Goal: Task Accomplishment & Management: Complete application form

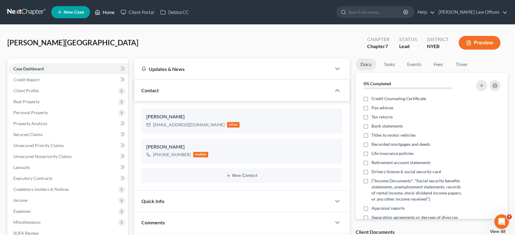
click at [110, 13] on link "Home" at bounding box center [105, 12] width 26 height 11
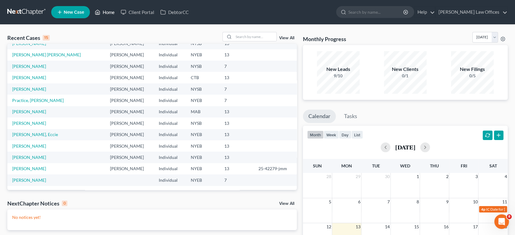
scroll to position [41, 0]
click at [36, 146] on link "[PERSON_NAME]" at bounding box center [29, 145] width 34 height 5
select select "9"
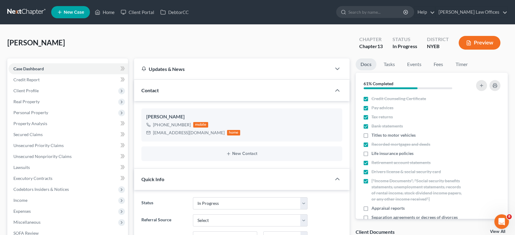
click at [483, 43] on button "Preview" at bounding box center [480, 43] width 42 height 14
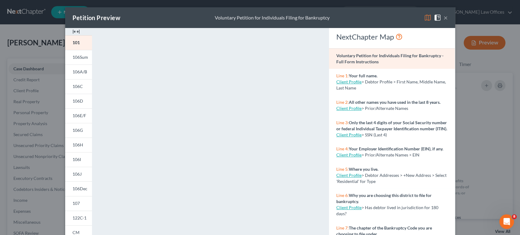
click at [444, 19] on button "×" at bounding box center [446, 17] width 4 height 7
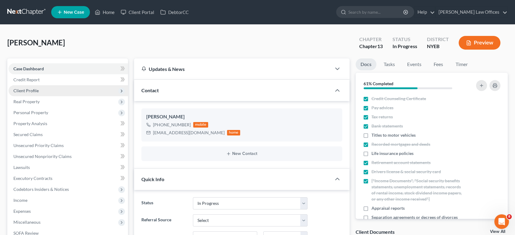
click at [30, 92] on span "Client Profile" at bounding box center [25, 90] width 25 height 5
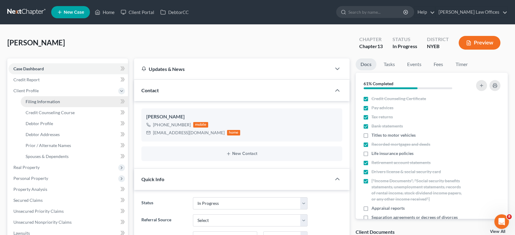
click at [48, 103] on span "Filing Information" at bounding box center [43, 101] width 34 height 5
select select "1"
select select "0"
select select "3"
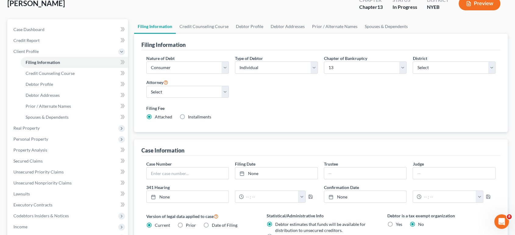
scroll to position [34, 0]
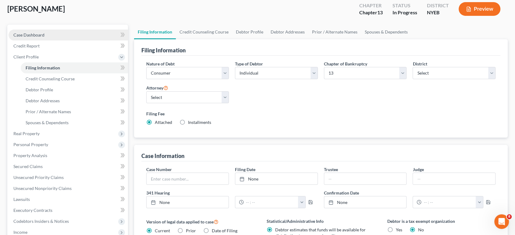
click at [29, 35] on span "Case Dashboard" at bounding box center [28, 34] width 31 height 5
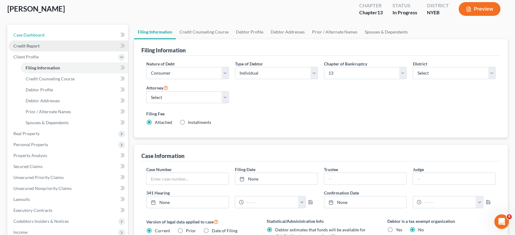
select select "9"
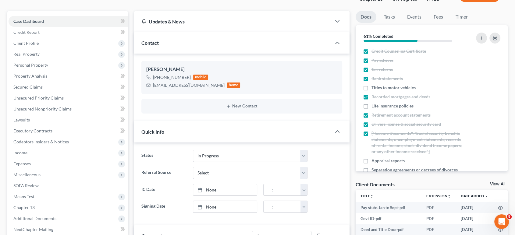
scroll to position [43, 0]
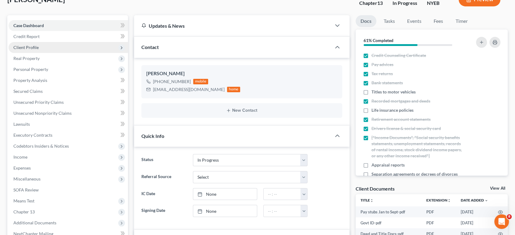
click at [24, 46] on span "Client Profile" at bounding box center [25, 47] width 25 height 5
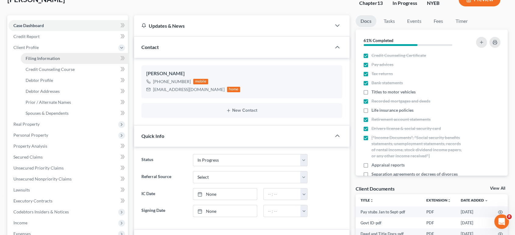
click at [53, 59] on span "Filing Information" at bounding box center [43, 58] width 34 height 5
select select "1"
select select "0"
select select "3"
select select "53"
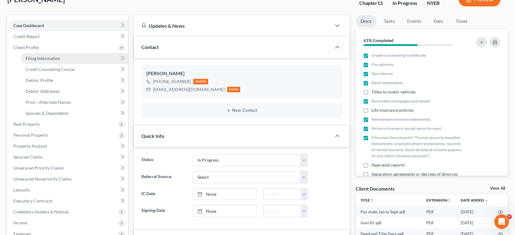
select select "0"
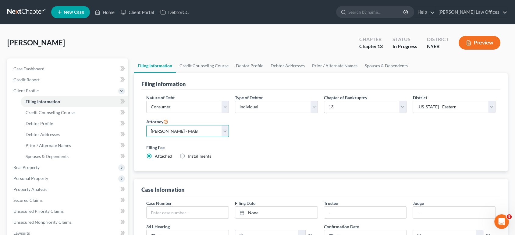
click at [224, 131] on select "Select [PERSON_NAME] - MAB [PERSON_NAME] - MAB [PERSON_NAME] - NYSB [PERSON_NAM…" at bounding box center [187, 131] width 83 height 12
click at [283, 134] on div "Nature of Debt Select Business Consumer Other Nature of Business Select Clearin…" at bounding box center [321, 130] width 356 height 70
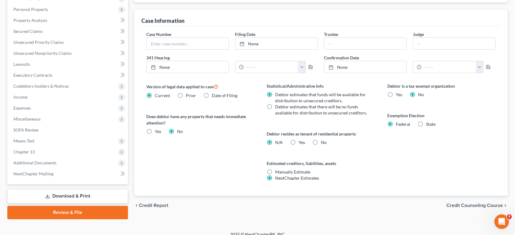
scroll to position [176, 0]
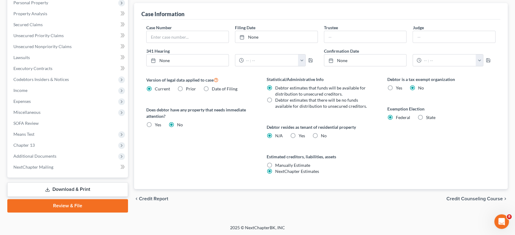
click at [457, 197] on span "Credit Counseling Course" at bounding box center [475, 199] width 56 height 5
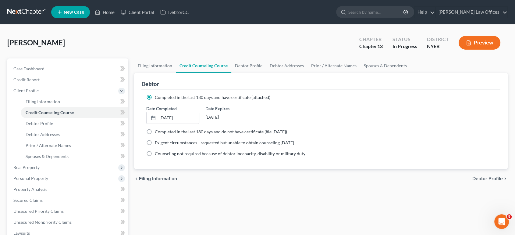
click at [476, 179] on span "Debtor Profile" at bounding box center [488, 179] width 30 height 5
select select "4"
select select "2"
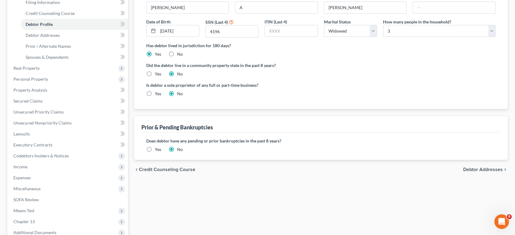
scroll to position [102, 0]
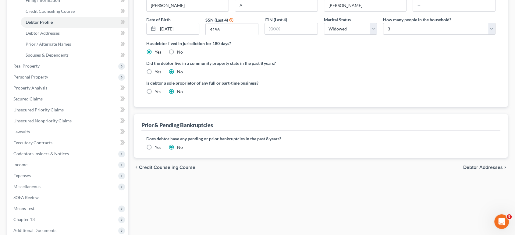
click at [487, 166] on span "Debtor Addresses" at bounding box center [483, 167] width 40 height 5
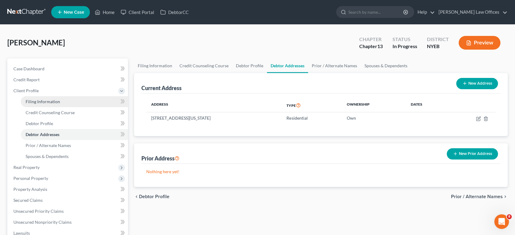
click at [35, 100] on span "Filing Information" at bounding box center [43, 101] width 34 height 5
select select "1"
select select "0"
select select "3"
select select "53"
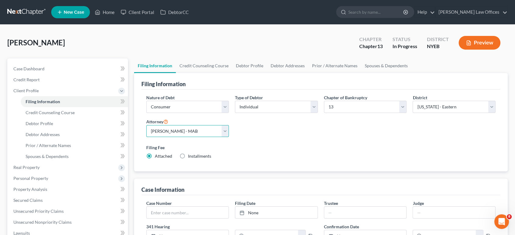
click at [225, 131] on select "Select [PERSON_NAME] - MAB [PERSON_NAME] - MAB [PERSON_NAME] - NYSB [PERSON_NAM…" at bounding box center [187, 131] width 83 height 12
select select "3"
click at [146, 125] on select "Select [PERSON_NAME] - MAB [PERSON_NAME] - MAB [PERSON_NAME] - NYSB [PERSON_NAM…" at bounding box center [187, 131] width 83 height 12
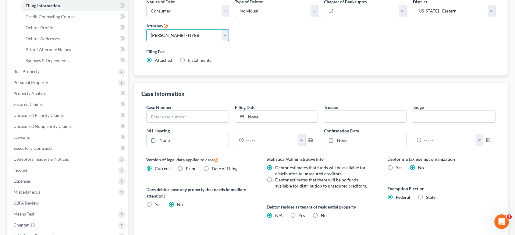
scroll to position [102, 0]
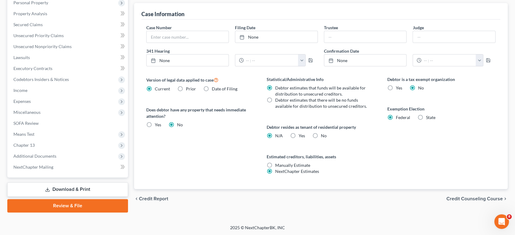
click at [454, 197] on span "Credit Counseling Course" at bounding box center [475, 199] width 56 height 5
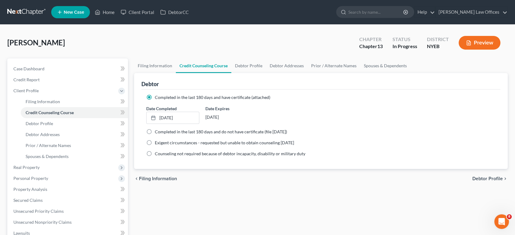
scroll to position [34, 0]
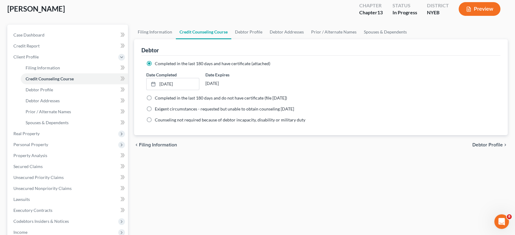
click at [480, 144] on span "Debtor Profile" at bounding box center [488, 145] width 30 height 5
select select "4"
select select "2"
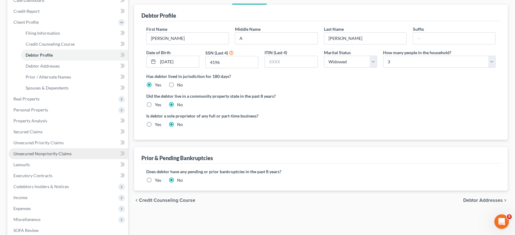
scroll to position [176, 0]
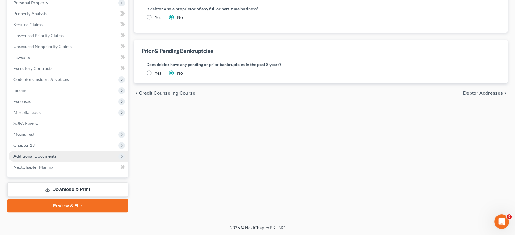
click at [27, 156] on span "Additional Documents" at bounding box center [34, 156] width 43 height 5
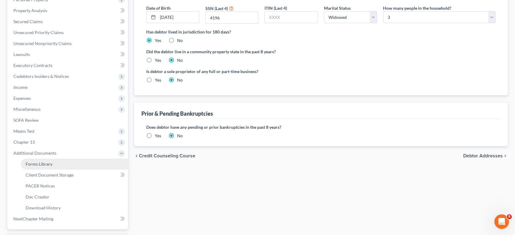
scroll to position [110, 0]
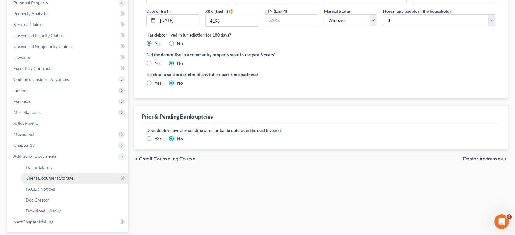
click at [30, 178] on span "Client Document Storage" at bounding box center [50, 178] width 48 height 5
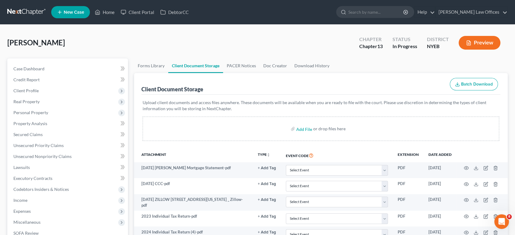
scroll to position [135, 0]
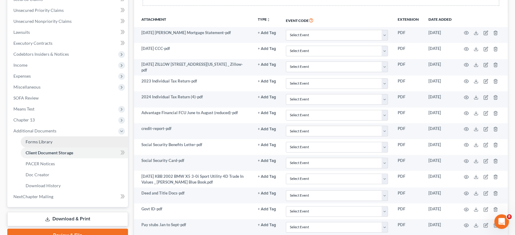
click at [44, 143] on span "Forms Library" at bounding box center [39, 141] width 27 height 5
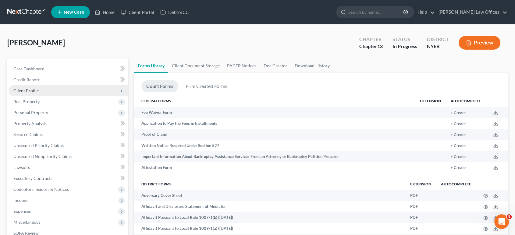
click at [31, 91] on span "Client Profile" at bounding box center [25, 90] width 25 height 5
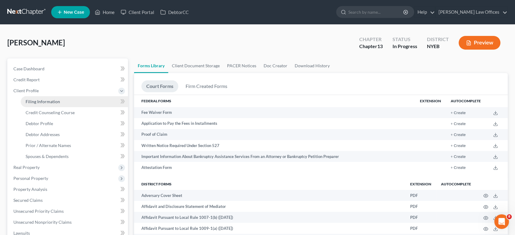
click at [51, 102] on span "Filing Information" at bounding box center [43, 101] width 34 height 5
select select "1"
select select "0"
select select "3"
select select "53"
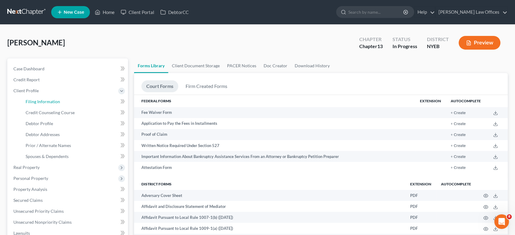
select select "3"
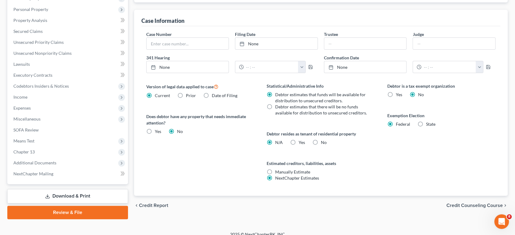
scroll to position [176, 0]
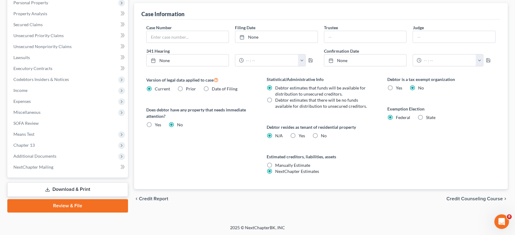
click at [455, 200] on span "Credit Counseling Course" at bounding box center [475, 199] width 56 height 5
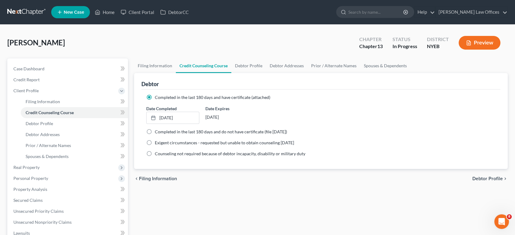
click at [477, 181] on span "Debtor Profile" at bounding box center [488, 179] width 30 height 5
select select "4"
select select "2"
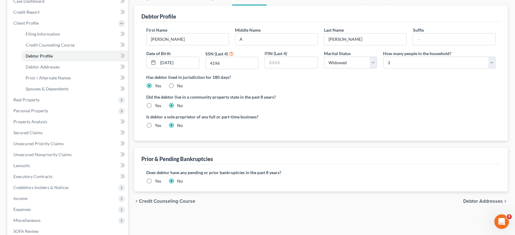
scroll to position [102, 0]
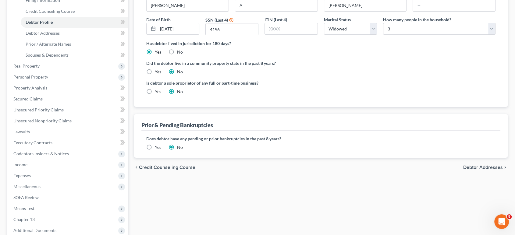
click at [481, 166] on span "Debtor Addresses" at bounding box center [483, 167] width 40 height 5
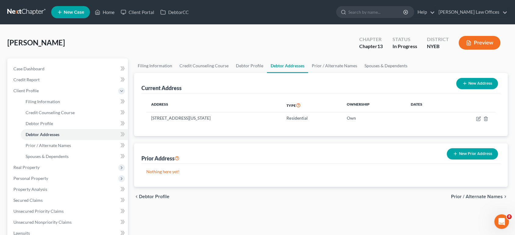
click at [472, 197] on span "Prior / Alternate Names" at bounding box center [477, 197] width 52 height 5
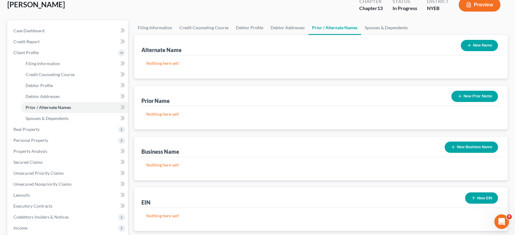
scroll to position [135, 0]
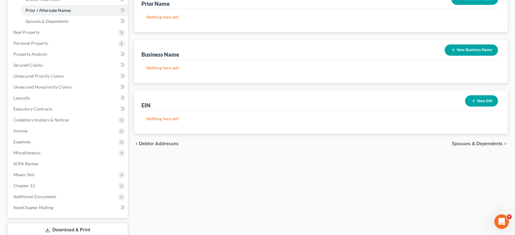
click at [461, 145] on span "Spouses & Dependents" at bounding box center [477, 143] width 51 height 5
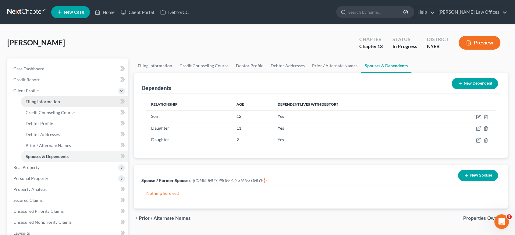
click at [43, 103] on span "Filing Information" at bounding box center [43, 101] width 34 height 5
select select "1"
select select "0"
select select "3"
select select "53"
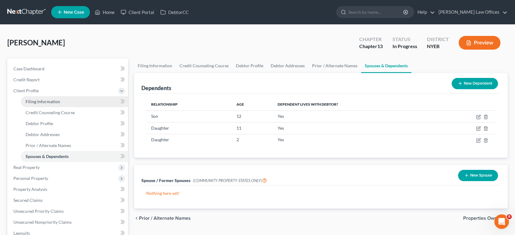
select select "3"
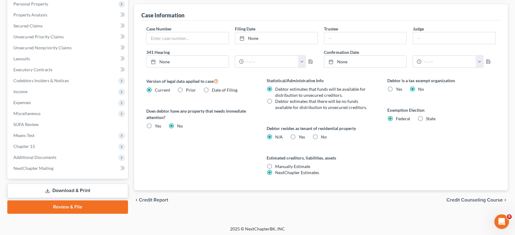
scroll to position [176, 0]
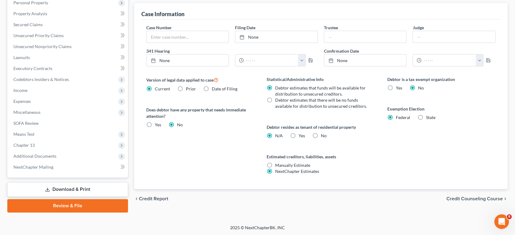
click at [452, 197] on span "Credit Counseling Course" at bounding box center [475, 199] width 56 height 5
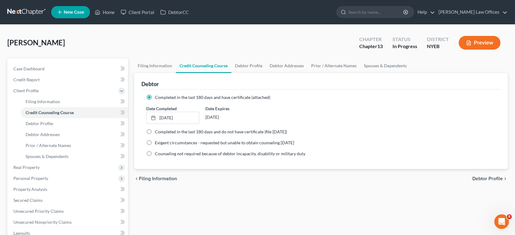
click at [482, 180] on span "Debtor Profile" at bounding box center [488, 179] width 30 height 5
select select "4"
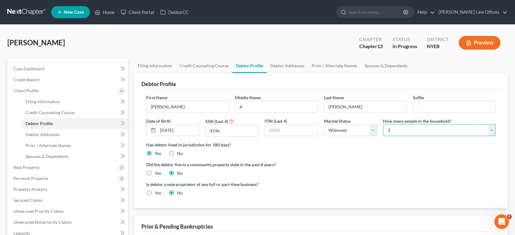
drag, startPoint x: 399, startPoint y: 127, endPoint x: 397, endPoint y: 131, distance: 4.6
click at [398, 127] on select "Select 1 2 3 4 5 6 7 8 9 10 11 12 13 14 15 16 17 18 19 20" at bounding box center [439, 130] width 113 height 12
click at [383, 124] on select "Select 1 2 3 4 5 6 7 8 9 10 11 12 13 14 15 16 17 18 19 20" at bounding box center [439, 130] width 113 height 12
drag, startPoint x: 395, startPoint y: 131, endPoint x: 396, endPoint y: 125, distance: 6.5
click at [395, 131] on select "Select 1 2 3 4 5 6 7 8 9 10 11 12 13 14 15 16 17 18 19 20" at bounding box center [439, 130] width 113 height 12
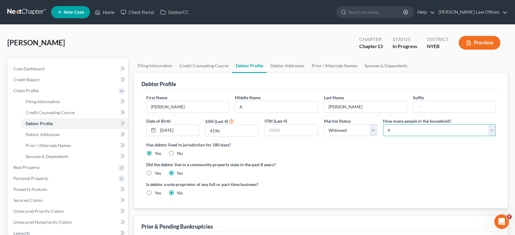
select select "4"
click at [383, 124] on select "Select 1 2 3 4 5 6 7 8 9 10 11 12 13 14 15 16 17 18 19 20" at bounding box center [439, 130] width 113 height 12
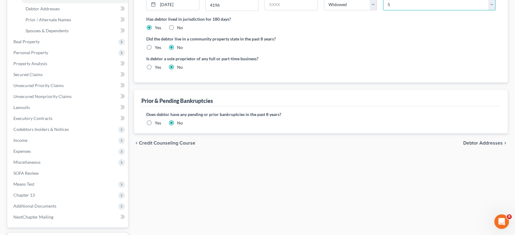
scroll to position [135, 0]
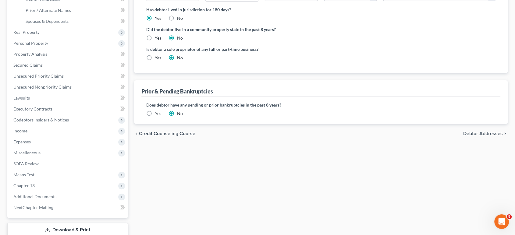
click at [473, 133] on span "Debtor Addresses" at bounding box center [483, 133] width 40 height 5
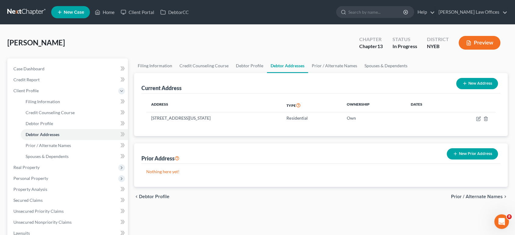
click at [468, 197] on span "Prior / Alternate Names" at bounding box center [477, 197] width 52 height 5
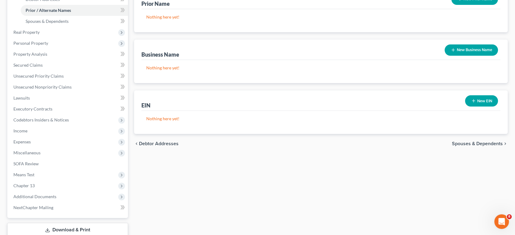
click at [465, 144] on span "Spouses & Dependents" at bounding box center [477, 143] width 51 height 5
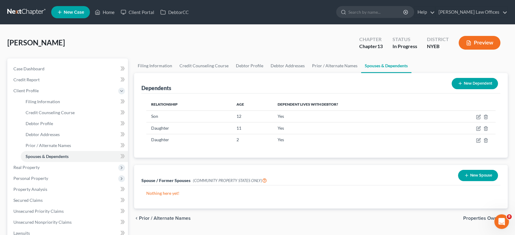
click at [476, 219] on span "Properties Owned" at bounding box center [483, 218] width 40 height 5
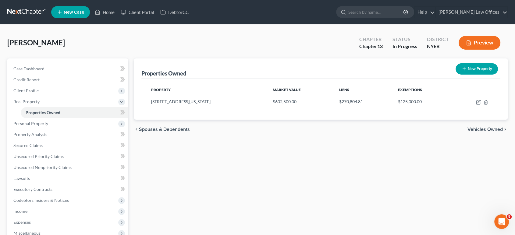
click at [479, 128] on span "Vehicles Owned" at bounding box center [485, 129] width 35 height 5
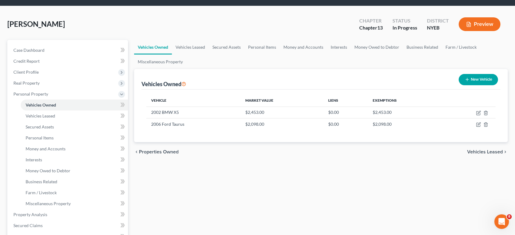
scroll to position [34, 0]
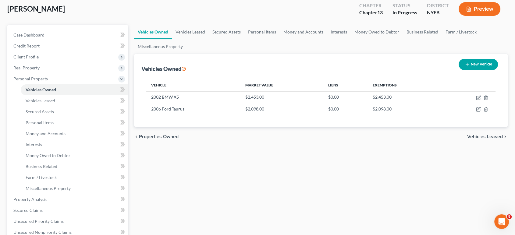
click at [482, 138] on span "Vehicles Leased" at bounding box center [485, 136] width 36 height 5
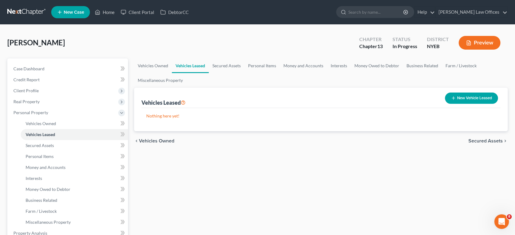
click at [481, 143] on span "Secured Assets" at bounding box center [486, 141] width 34 height 5
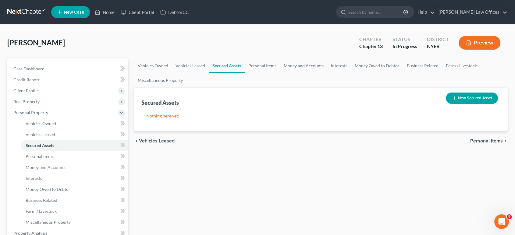
click at [480, 140] on span "Personal Items" at bounding box center [486, 141] width 33 height 5
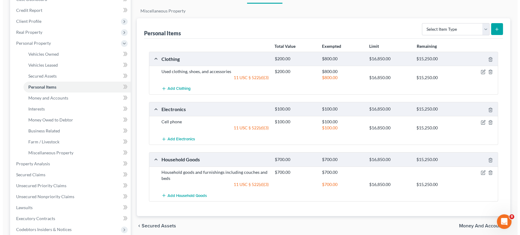
scroll to position [34, 0]
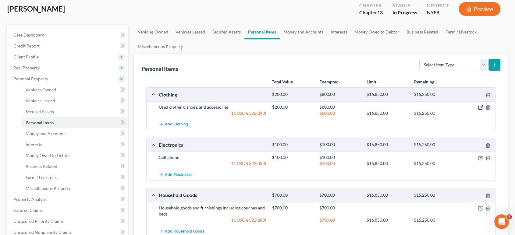
click at [480, 106] on icon "button" at bounding box center [480, 107] width 5 height 5
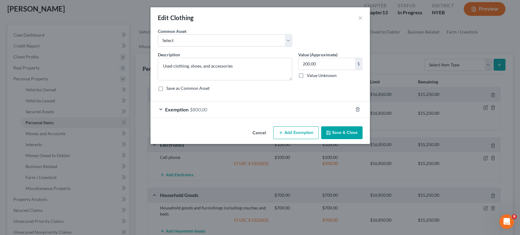
click at [297, 113] on div "Exemption $800.00" at bounding box center [252, 110] width 202 height 16
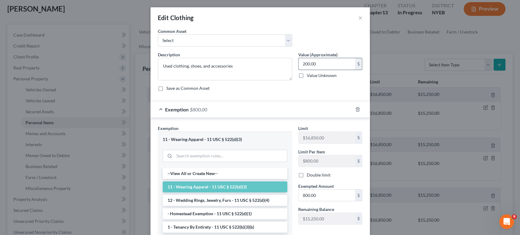
click at [322, 63] on input "200.00" at bounding box center [327, 64] width 56 height 12
type input "500.00"
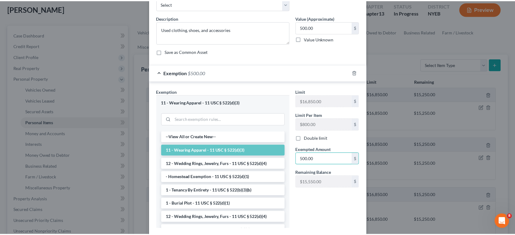
scroll to position [73, 0]
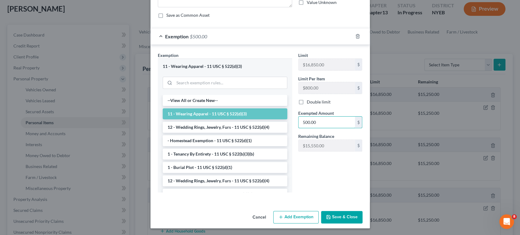
type input "500.00"
click at [336, 217] on button "Save & Close" at bounding box center [341, 217] width 41 height 13
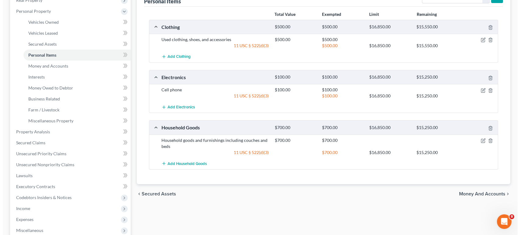
scroll to position [68, 0]
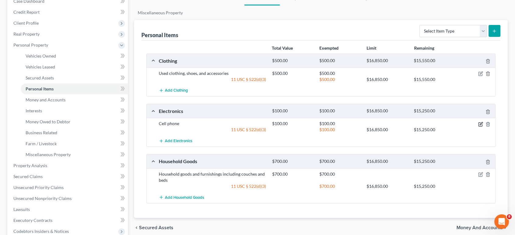
click at [479, 123] on icon "button" at bounding box center [480, 124] width 5 height 5
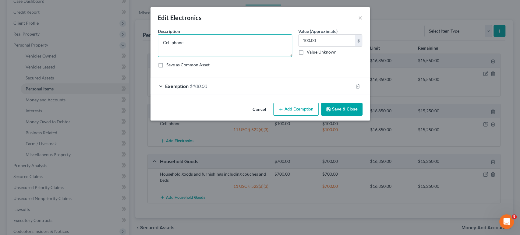
click at [203, 42] on textarea "Cell phone" at bounding box center [225, 45] width 134 height 23
type textarea "Cell phone, televisions, appliances"
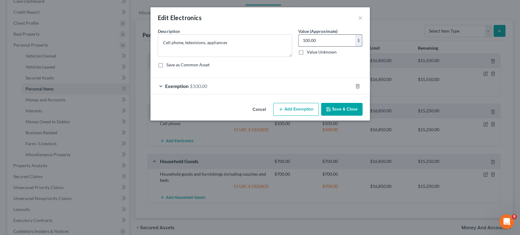
click at [325, 41] on input "100.00" at bounding box center [327, 41] width 56 height 12
type input "1,000.00"
click at [222, 85] on div "Exemption $100.00" at bounding box center [252, 86] width 202 height 16
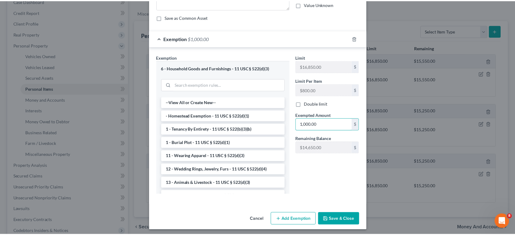
scroll to position [50, 0]
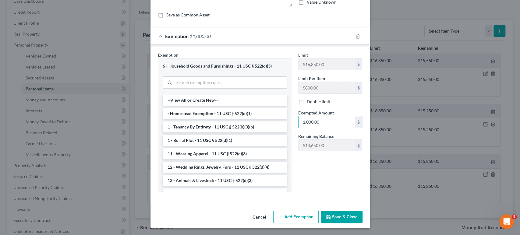
type input "1,000.00"
click at [348, 216] on button "Save & Close" at bounding box center [341, 217] width 41 height 13
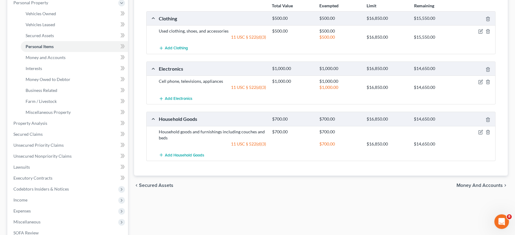
scroll to position [169, 0]
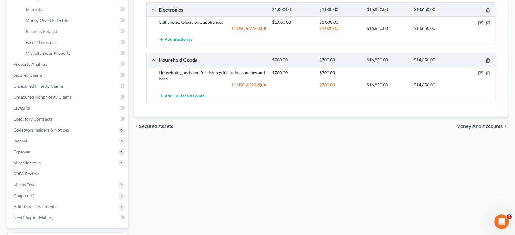
click at [463, 124] on span "Money and Accounts" at bounding box center [480, 126] width 46 height 5
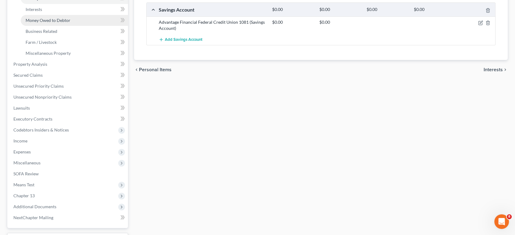
scroll to position [220, 0]
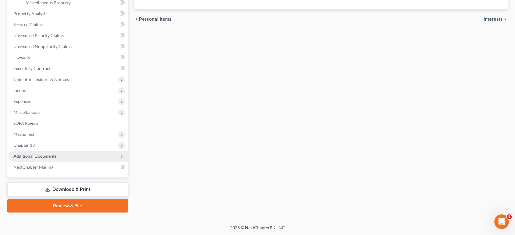
click at [24, 156] on span "Additional Documents" at bounding box center [34, 156] width 43 height 5
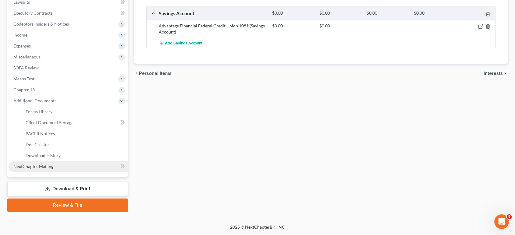
scroll to position [165, 0]
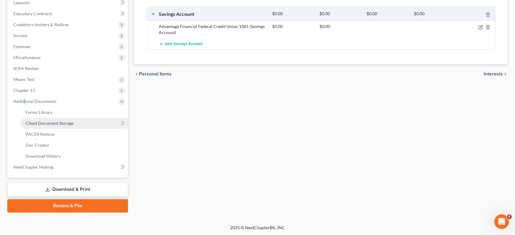
click at [49, 121] on span "Client Document Storage" at bounding box center [50, 123] width 48 height 5
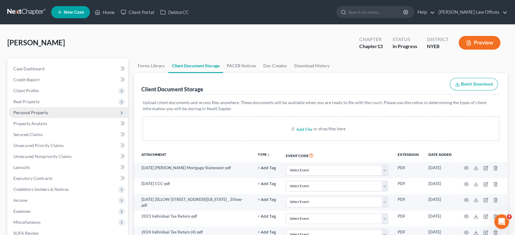
click at [33, 113] on span "Personal Property" at bounding box center [30, 112] width 35 height 5
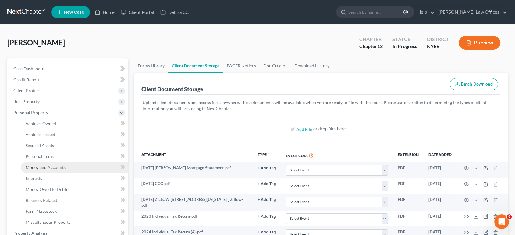
click at [35, 168] on span "Money and Accounts" at bounding box center [46, 167] width 40 height 5
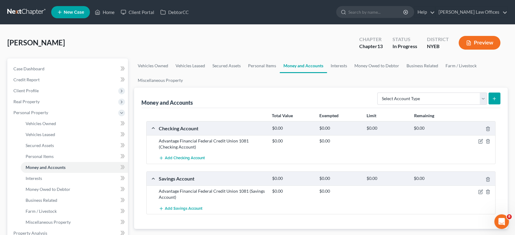
scroll to position [68, 0]
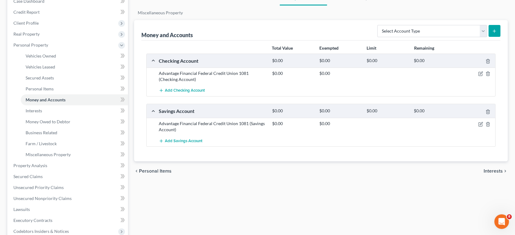
click at [490, 169] on span "Interests" at bounding box center [493, 171] width 19 height 5
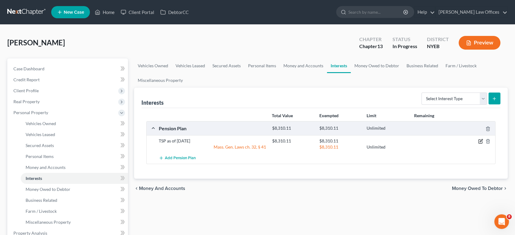
click at [481, 142] on icon "button" at bounding box center [480, 141] width 5 height 5
click at [480, 141] on icon "button" at bounding box center [481, 141] width 3 height 3
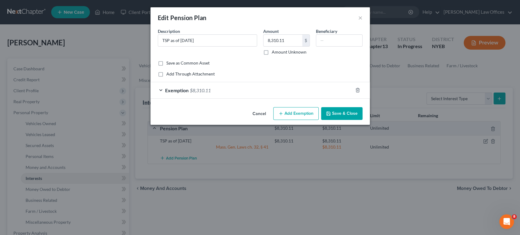
click at [255, 89] on div "Exemption $8,310.11" at bounding box center [252, 90] width 202 height 16
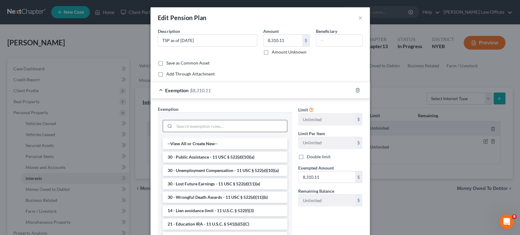
click at [237, 123] on input "search" at bounding box center [230, 126] width 113 height 12
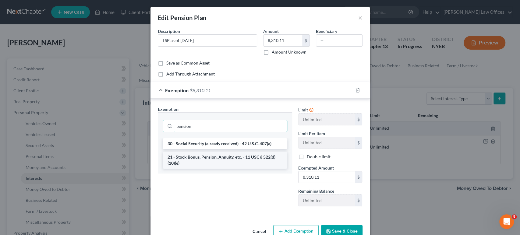
type input "pension"
click at [224, 160] on li "21 - Stock Bonus, Pension, Annuity, etc. - 11 USC § 522(d)(10)(e)" at bounding box center [225, 160] width 125 height 17
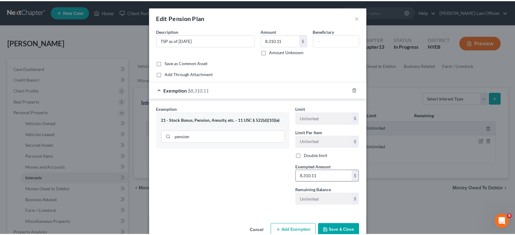
scroll to position [13, 0]
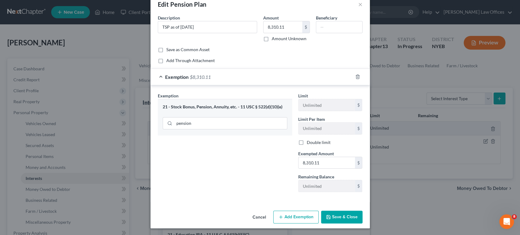
click at [336, 220] on button "Save & Close" at bounding box center [341, 217] width 41 height 13
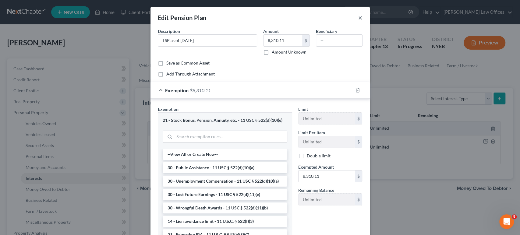
click at [359, 16] on button "×" at bounding box center [361, 17] width 4 height 7
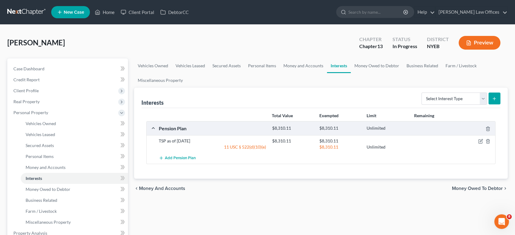
click at [470, 190] on span "Money Owed to Debtor" at bounding box center [477, 188] width 51 height 5
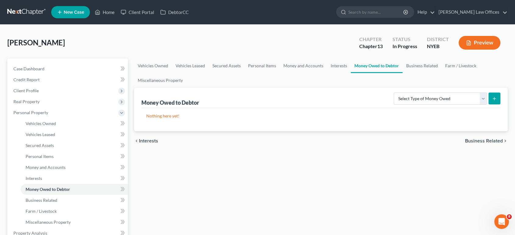
click at [147, 141] on span "Interests" at bounding box center [148, 141] width 19 height 5
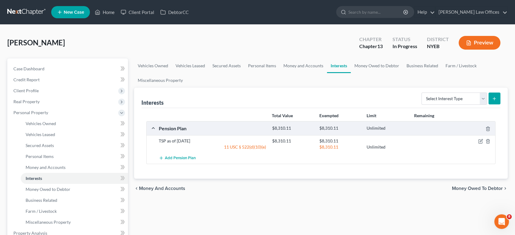
click at [469, 189] on span "Money Owed to Debtor" at bounding box center [477, 188] width 51 height 5
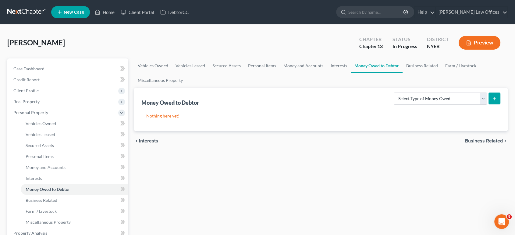
click at [474, 141] on span "Business Related" at bounding box center [484, 141] width 38 height 5
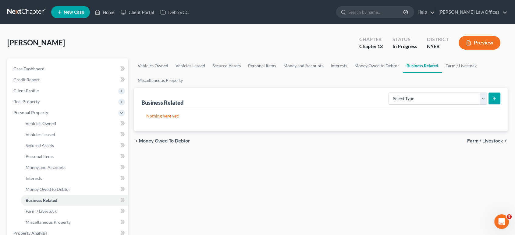
click at [476, 142] on span "Farm / Livestock" at bounding box center [485, 141] width 36 height 5
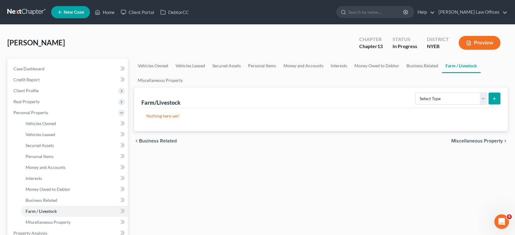
click at [476, 142] on span "Miscellaneous Property" at bounding box center [478, 141] width 52 height 5
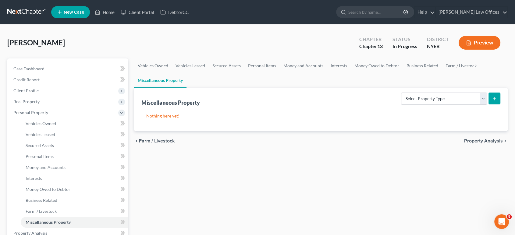
click at [476, 142] on span "Property Analysis" at bounding box center [483, 141] width 39 height 5
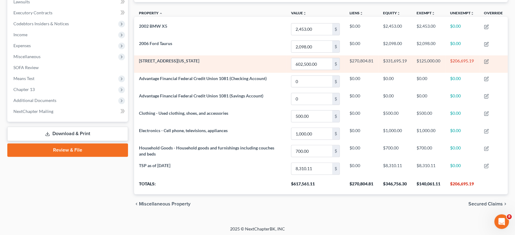
scroll to position [166, 0]
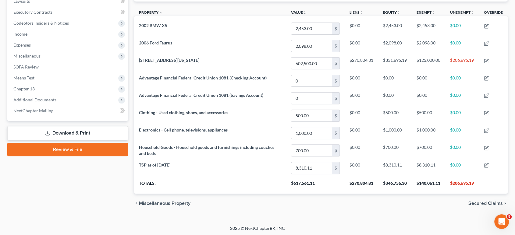
click at [473, 202] on span "Secured Claims" at bounding box center [486, 203] width 34 height 5
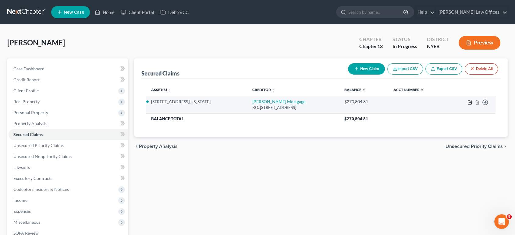
click at [470, 102] on icon "button" at bounding box center [470, 102] width 5 height 5
select select "15"
select select "6"
select select "4"
select select "0"
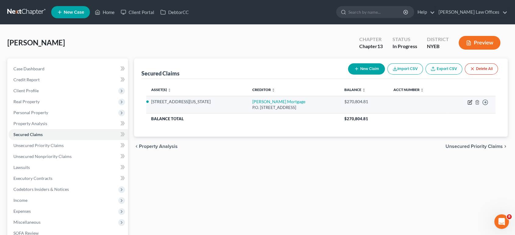
select select "0"
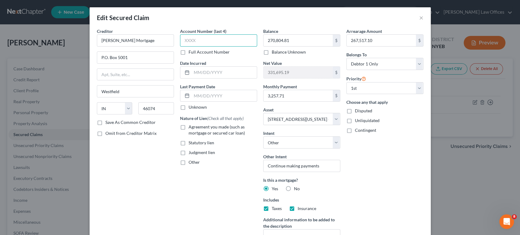
click at [198, 37] on input "text" at bounding box center [218, 40] width 77 height 12
type input "3117"
click at [189, 127] on label "Agreement you made (such as mortgage or secured car loan)" at bounding box center [223, 130] width 69 height 12
click at [191, 127] on input "Agreement you made (such as mortgage or secured car loan)" at bounding box center [193, 126] width 4 height 4
checkbox input "true"
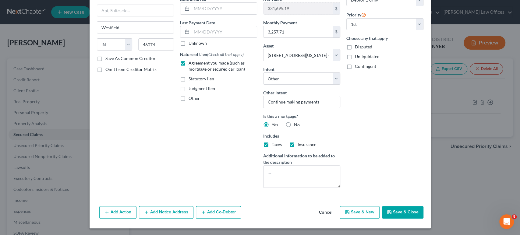
scroll to position [30, 0]
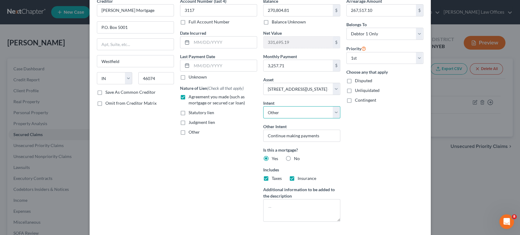
click at [334, 112] on select "Select Surrender Redeem Reaffirm Avoid Other" at bounding box center [301, 112] width 77 height 12
click at [357, 140] on div "Arrearage Amount 267,517.10 $ Belongs To * Select Debtor 1 Only Debtor 2 Only D…" at bounding box center [385, 112] width 83 height 229
drag, startPoint x: 326, startPoint y: 136, endPoint x: 256, endPoint y: 136, distance: 69.8
click at [256, 136] on div "Creditor * [PERSON_NAME] Mortgage P.O. [GEOGRAPHIC_DATA] [US_STATE] AK AR AZ CA…" at bounding box center [260, 112] width 333 height 229
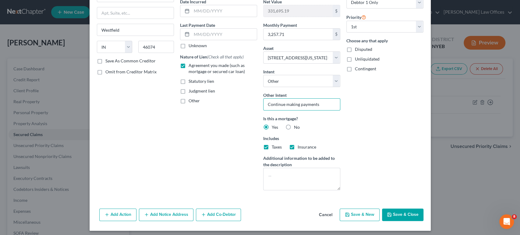
scroll to position [64, 0]
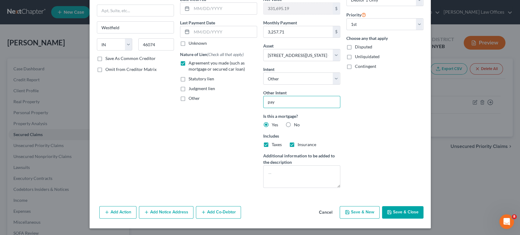
type input "Pay as agreed outside plan"
click at [403, 209] on button "Save & Close" at bounding box center [402, 212] width 41 height 13
select select
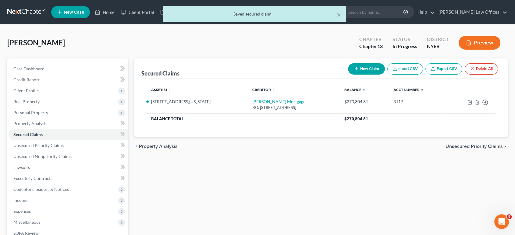
click at [454, 146] on span "Unsecured Priority Claims" at bounding box center [474, 146] width 57 height 5
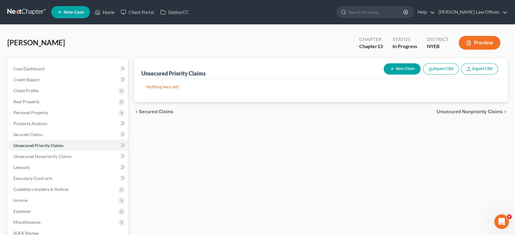
click at [456, 114] on span "Unsecured Nonpriority Claims" at bounding box center [470, 111] width 66 height 5
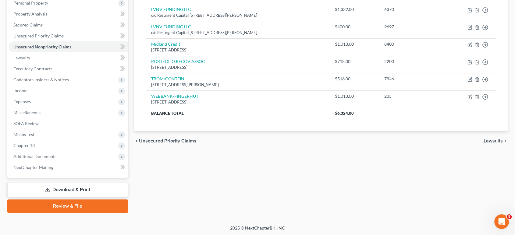
scroll to position [110, 0]
click at [497, 140] on span "Lawsuits" at bounding box center [493, 140] width 19 height 5
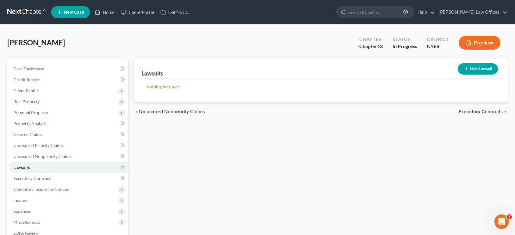
click at [470, 112] on span "Executory Contracts" at bounding box center [481, 111] width 44 height 5
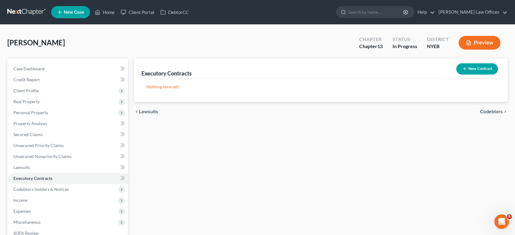
click at [470, 112] on div "chevron_left Lawsuits Codebtors chevron_right" at bounding box center [321, 112] width 374 height 20
click at [487, 113] on span "Codebtors" at bounding box center [491, 111] width 23 height 5
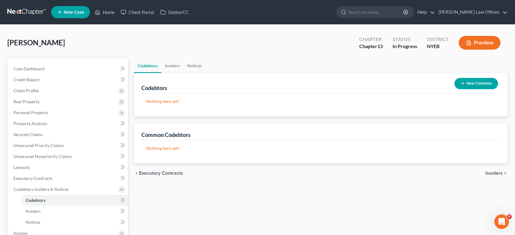
click at [488, 172] on span "Insiders" at bounding box center [494, 173] width 17 height 5
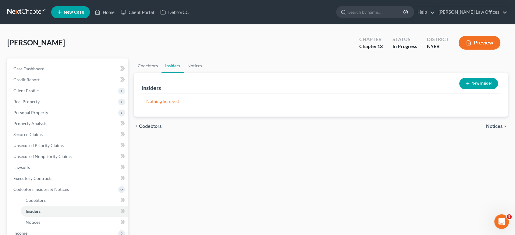
click at [488, 127] on span "Notices" at bounding box center [494, 126] width 17 height 5
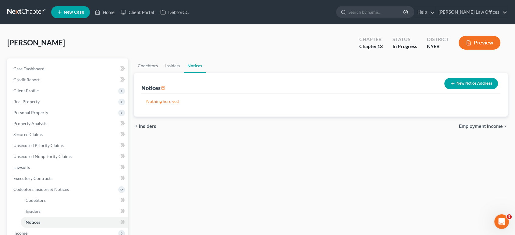
click at [488, 127] on span "Employment Income" at bounding box center [481, 126] width 44 height 5
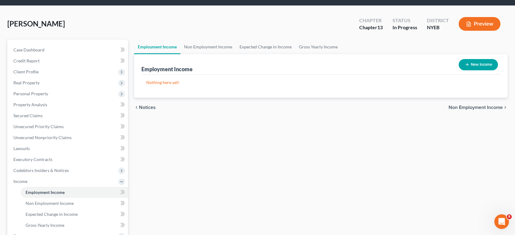
scroll to position [19, 0]
click at [474, 66] on button "New Income" at bounding box center [478, 64] width 39 height 11
select select "0"
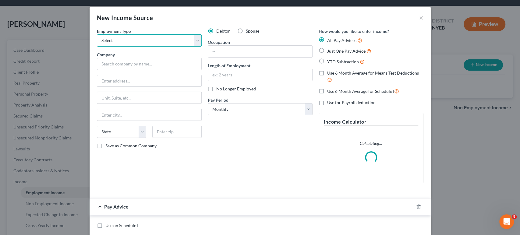
click at [194, 43] on select "Select Full or [DEMOGRAPHIC_DATA] Employment Self Employment" at bounding box center [149, 40] width 105 height 12
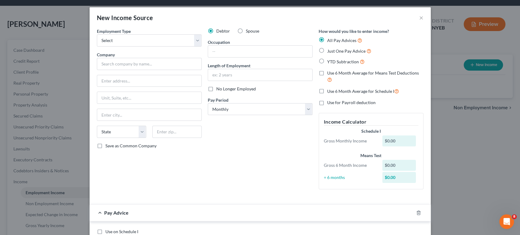
click at [220, 139] on div "Debtor Spouse Occupation Length of Employment No Longer Employed Pay Period * S…" at bounding box center [260, 111] width 111 height 166
click at [420, 17] on button "×" at bounding box center [422, 17] width 4 height 7
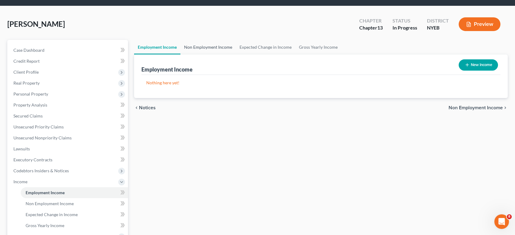
click at [216, 46] on link "Non Employment Income" at bounding box center [208, 47] width 55 height 15
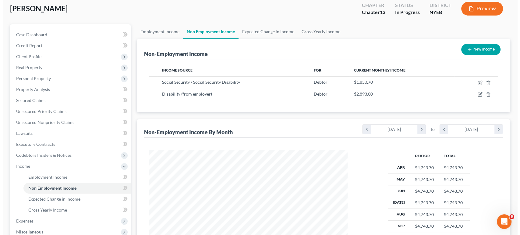
scroll to position [19, 0]
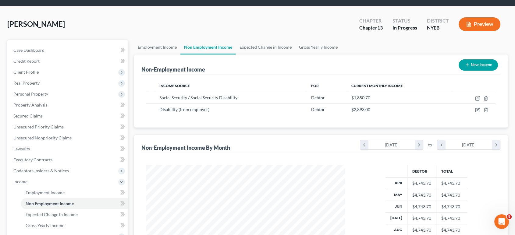
click at [484, 66] on button "New Income" at bounding box center [478, 64] width 39 height 11
select select "0"
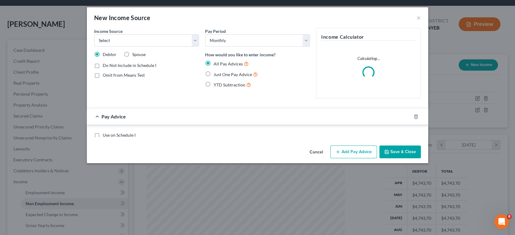
scroll to position [109, 213]
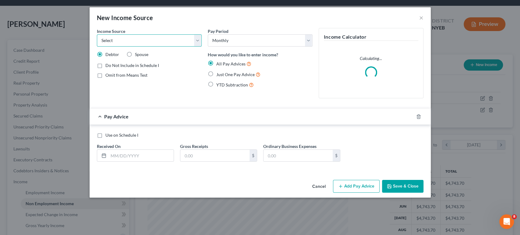
click at [196, 43] on select "Select Unemployment Disability (from employer) Pension Retirement Social Securi…" at bounding box center [149, 40] width 105 height 12
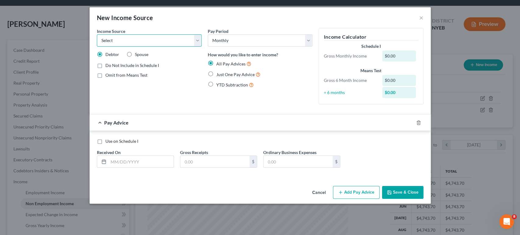
select select "4"
click at [97, 34] on select "Select Unemployment Disability (from employer) Pension Retirement Social Securi…" at bounding box center [149, 40] width 105 height 12
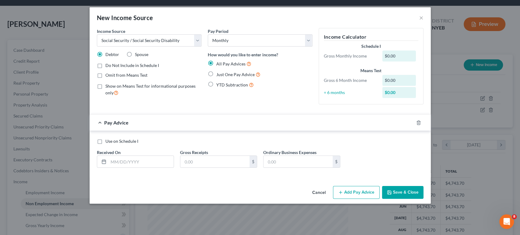
click at [216, 74] on label "Just One Pay Advice" at bounding box center [238, 74] width 44 height 7
click at [219, 74] on input "Just One Pay Advice" at bounding box center [221, 73] width 4 height 4
radio input "true"
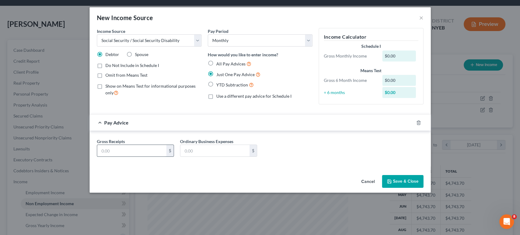
click at [129, 152] on input "text" at bounding box center [131, 151] width 69 height 12
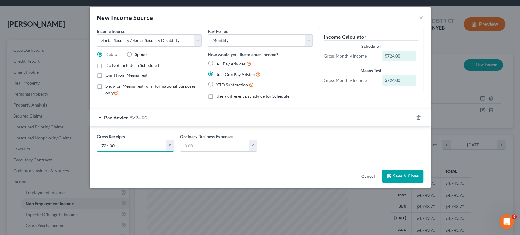
type input "724.00"
click at [395, 180] on button "Save & Close" at bounding box center [402, 176] width 41 height 13
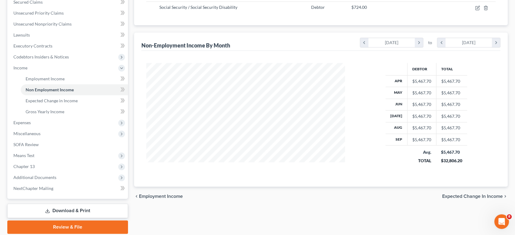
scroll to position [154, 0]
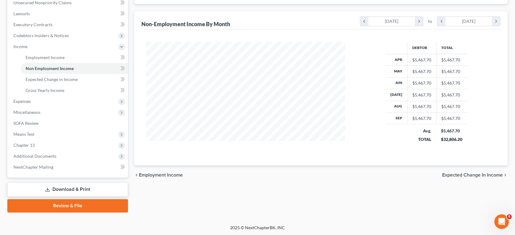
click at [473, 174] on span "Expected Change in Income" at bounding box center [472, 175] width 61 height 5
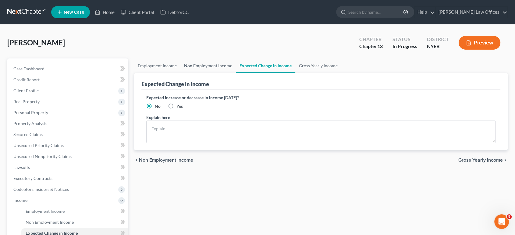
click at [214, 66] on link "Non Employment Income" at bounding box center [208, 66] width 55 height 15
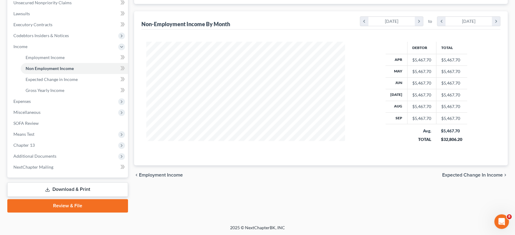
scroll to position [52, 0]
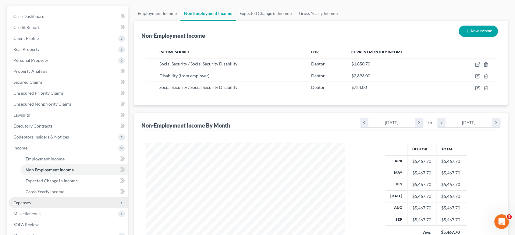
click at [23, 202] on span "Expenses" at bounding box center [21, 202] width 17 height 5
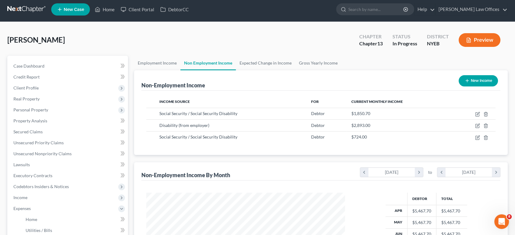
scroll to position [0, 0]
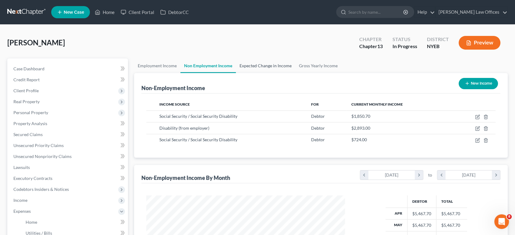
click at [251, 68] on link "Expected Change in Income" at bounding box center [265, 66] width 59 height 15
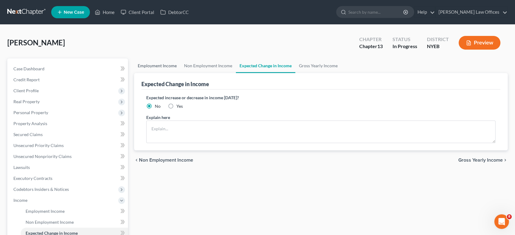
click at [158, 68] on link "Employment Income" at bounding box center [157, 66] width 46 height 15
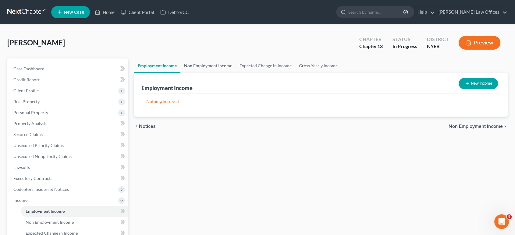
click at [208, 67] on link "Non Employment Income" at bounding box center [208, 66] width 55 height 15
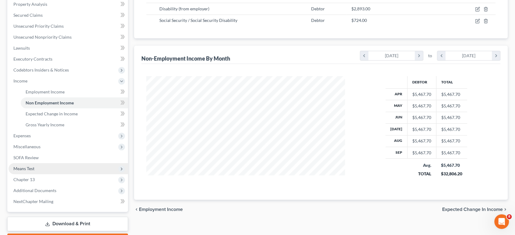
scroll to position [120, 0]
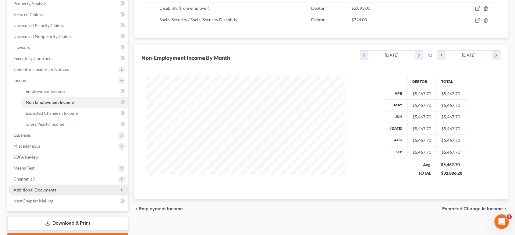
click at [30, 192] on span "Additional Documents" at bounding box center [34, 190] width 43 height 5
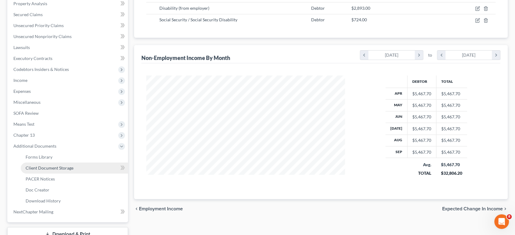
click at [38, 167] on span "Client Document Storage" at bounding box center [50, 168] width 48 height 5
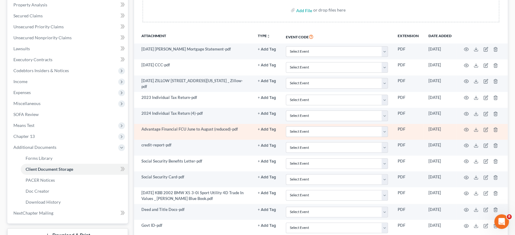
scroll to position [135, 0]
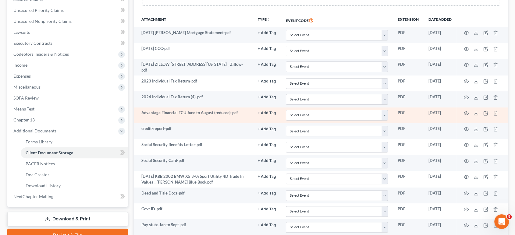
click at [209, 116] on td "Advantage Financial FCU June to August (reduced)-pdf" at bounding box center [193, 116] width 119 height 16
click at [466, 113] on icon "button" at bounding box center [466, 113] width 5 height 5
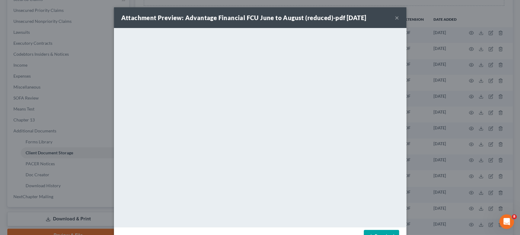
click at [392, 19] on div "Attachment Preview: Advantage Financial FCU June to August (reduced)-pdf [DATE]…" at bounding box center [260, 17] width 293 height 21
click at [395, 18] on button "×" at bounding box center [397, 17] width 4 height 7
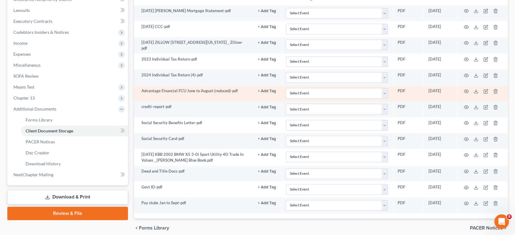
scroll to position [182, 0]
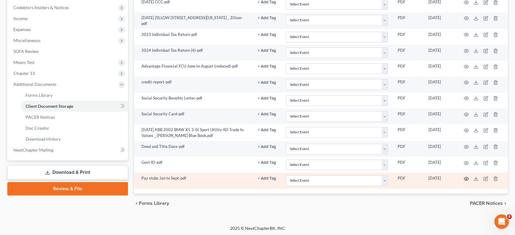
click at [468, 178] on icon "button" at bounding box center [466, 179] width 5 height 5
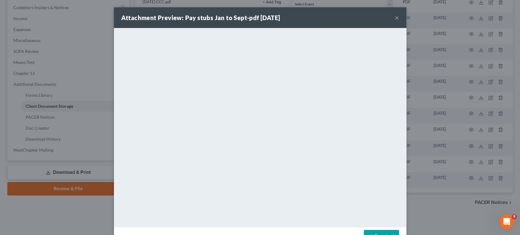
click at [395, 19] on button "×" at bounding box center [397, 17] width 4 height 7
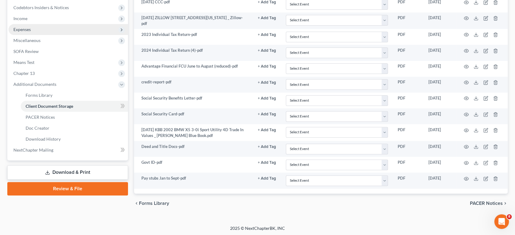
click at [19, 30] on span "Expenses" at bounding box center [21, 29] width 17 height 5
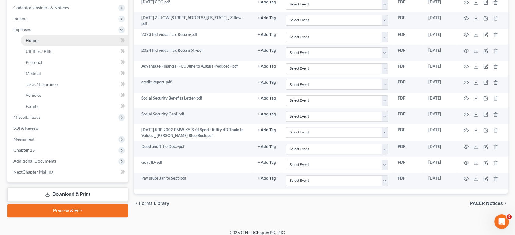
click at [35, 40] on span "Home" at bounding box center [32, 40] width 12 height 5
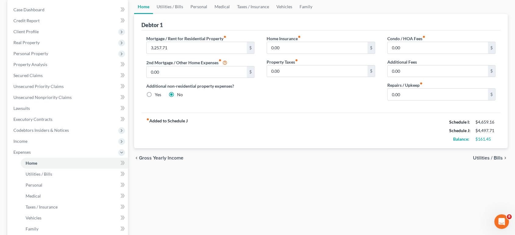
scroll to position [68, 0]
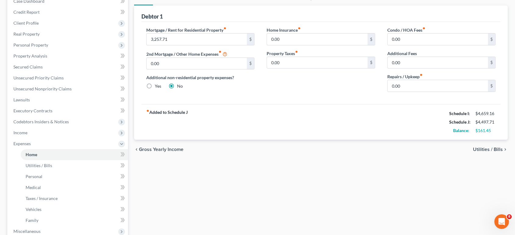
click at [478, 150] on span "Utilities / Bills" at bounding box center [488, 149] width 30 height 5
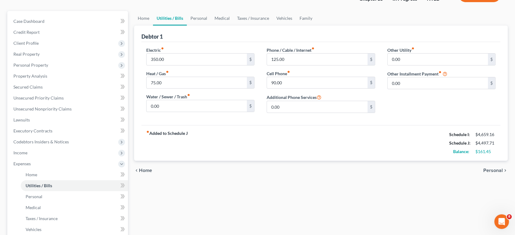
scroll to position [102, 0]
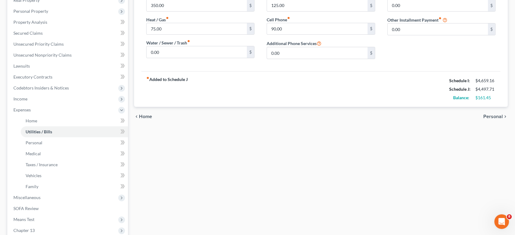
click at [489, 116] on span "Personal" at bounding box center [494, 116] width 20 height 5
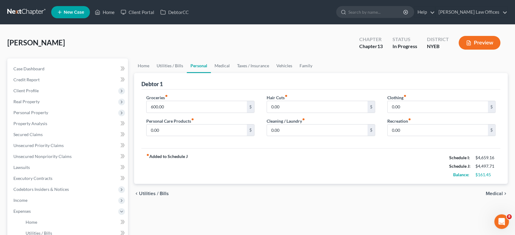
click at [498, 195] on span "Medical" at bounding box center [494, 193] width 17 height 5
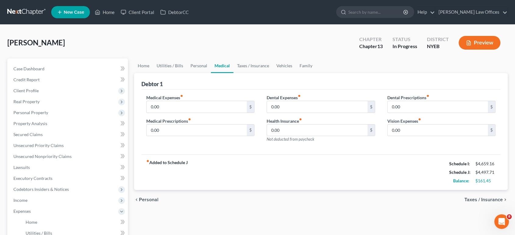
click at [490, 200] on span "Taxes / Insurance" at bounding box center [484, 200] width 38 height 5
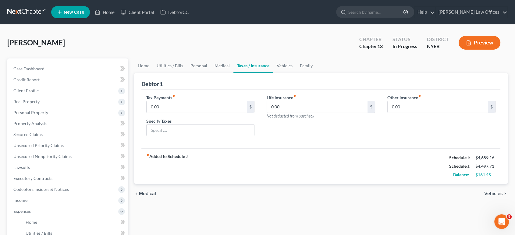
click at [487, 193] on span "Vehicles" at bounding box center [494, 193] width 19 height 5
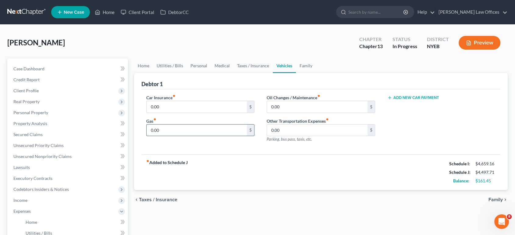
click at [157, 129] on input "0.00" at bounding box center [197, 131] width 101 height 12
type input "400.00"
click at [188, 108] on input "0.00" at bounding box center [197, 107] width 101 height 12
drag, startPoint x: 21, startPoint y: 198, endPoint x: 265, endPoint y: 131, distance: 253.0
click at [21, 198] on span "Income" at bounding box center [20, 200] width 14 height 5
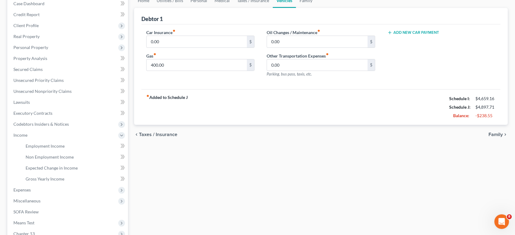
scroll to position [102, 0]
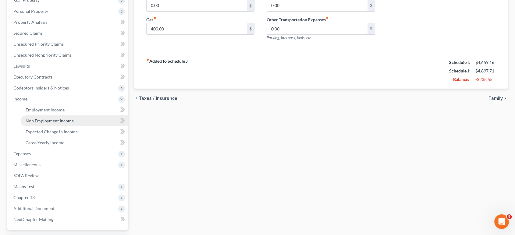
click at [53, 120] on span "Non Employment Income" at bounding box center [50, 120] width 48 height 5
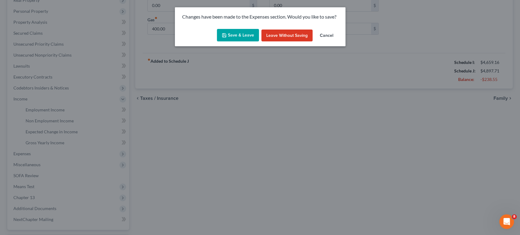
click at [289, 34] on button "Leave without Saving" at bounding box center [287, 36] width 51 height 12
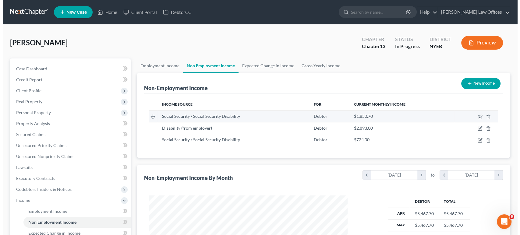
scroll to position [109, 211]
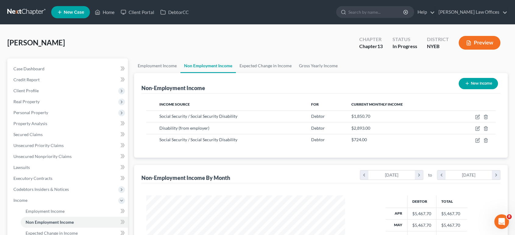
click at [209, 67] on link "Non Employment Income" at bounding box center [208, 66] width 55 height 15
click at [481, 85] on button "New Income" at bounding box center [478, 83] width 39 height 11
select select "0"
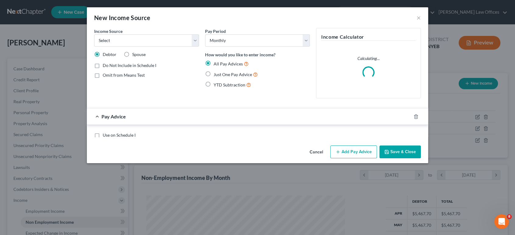
scroll to position [109, 213]
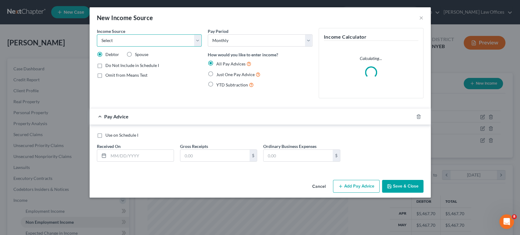
click at [196, 41] on select "Select Unemployment Disability (from employer) Pension Retirement Social Securi…" at bounding box center [149, 40] width 105 height 12
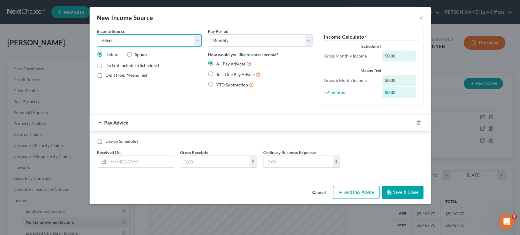
select select "8"
click at [97, 34] on select "Select Unemployment Disability (from employer) Pension Retirement Social Securi…" at bounding box center [149, 40] width 105 height 12
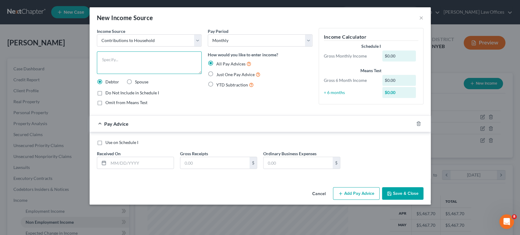
click at [141, 57] on textarea at bounding box center [149, 63] width 105 height 23
type textarea "Mother moved in [DATE]"
click at [124, 163] on input "text" at bounding box center [141, 163] width 65 height 12
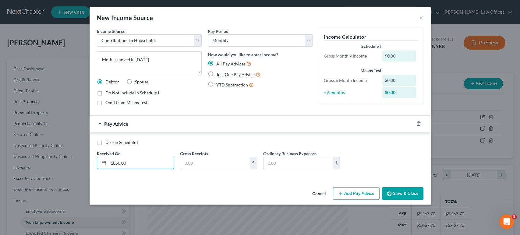
type input "1850.00"
click at [398, 194] on button "Save & Close" at bounding box center [402, 194] width 41 height 13
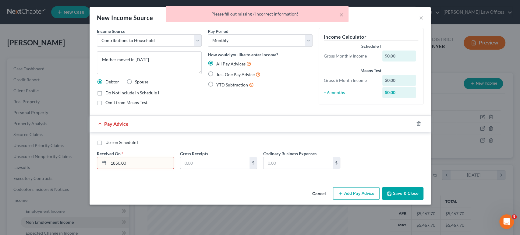
click at [148, 127] on div "Pay Advice" at bounding box center [252, 124] width 324 height 16
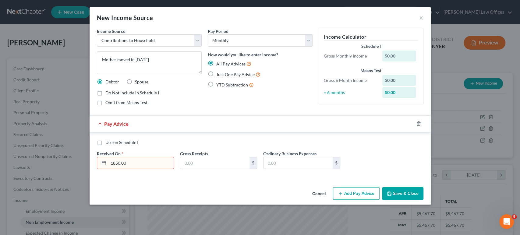
drag, startPoint x: 141, startPoint y: 165, endPoint x: 108, endPoint y: 163, distance: 33.6
click at [108, 163] on div "1850.00" at bounding box center [135, 163] width 77 height 12
type input "[DATE]"
click at [224, 165] on input "text" at bounding box center [215, 163] width 69 height 12
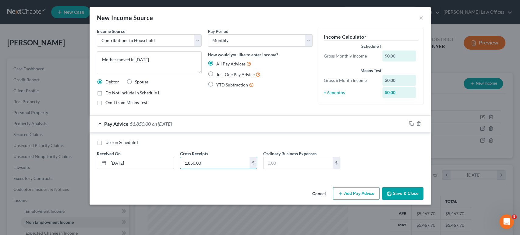
type input "1,850.00"
click at [402, 195] on button "Save & Close" at bounding box center [402, 194] width 41 height 13
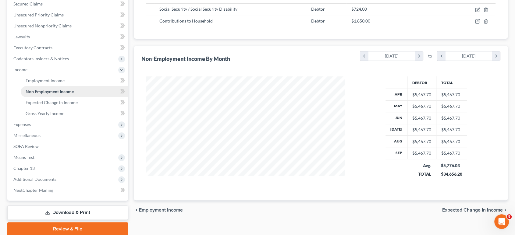
scroll to position [135, 0]
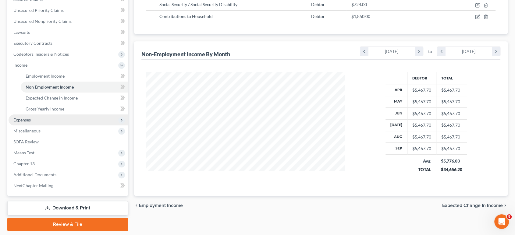
click at [24, 120] on span "Expenses" at bounding box center [21, 119] width 17 height 5
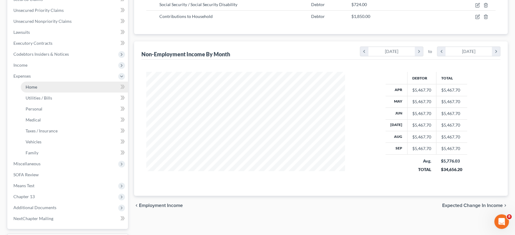
click at [34, 86] on span "Home" at bounding box center [32, 86] width 12 height 5
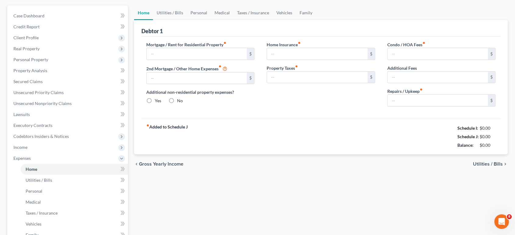
type input "3,257.71"
type input "0.00"
radio input "true"
type input "0.00"
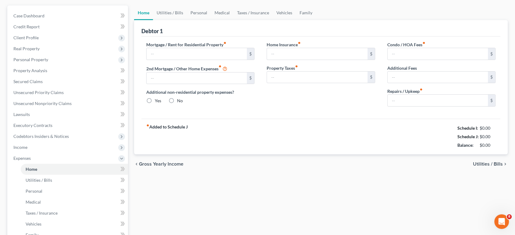
type input "0.00"
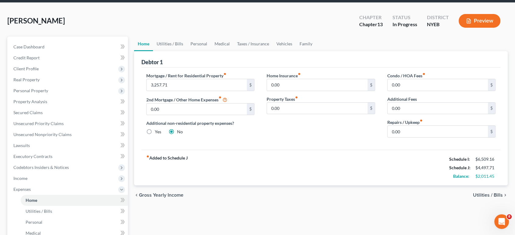
scroll to position [34, 0]
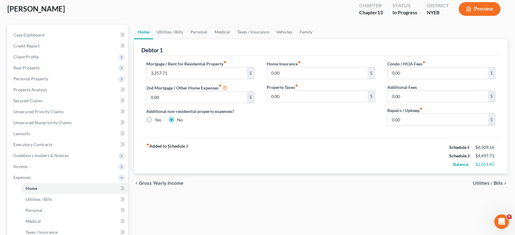
click at [479, 181] on span "Utilities / Bills" at bounding box center [488, 183] width 30 height 5
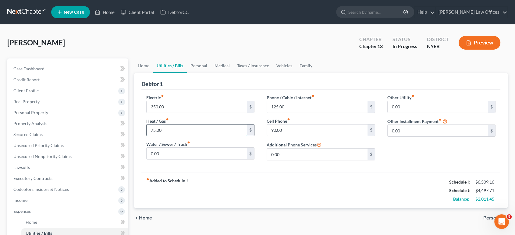
click at [192, 128] on input "75.00" at bounding box center [197, 131] width 101 height 12
click at [302, 106] on input "125.00" at bounding box center [317, 107] width 101 height 12
type input "190.00"
click at [173, 151] on input "0.00" at bounding box center [197, 154] width 101 height 12
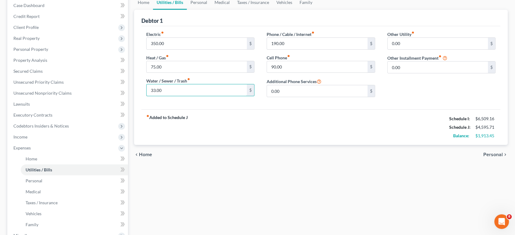
scroll to position [68, 0]
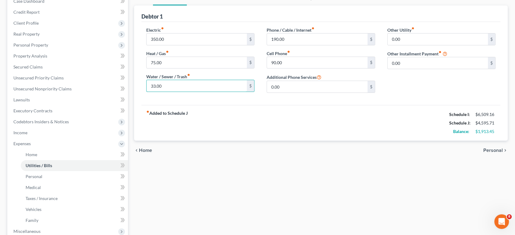
type input "33.00"
click at [488, 149] on span "Personal" at bounding box center [494, 150] width 20 height 5
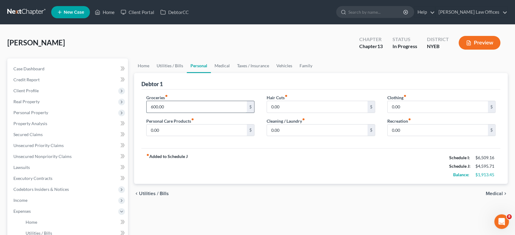
click at [208, 109] on input "600.00" at bounding box center [197, 107] width 101 height 12
type input "800.00"
drag, startPoint x: 28, startPoint y: 92, endPoint x: 76, endPoint y: 88, distance: 48.3
click at [28, 92] on span "Client Profile" at bounding box center [25, 90] width 25 height 5
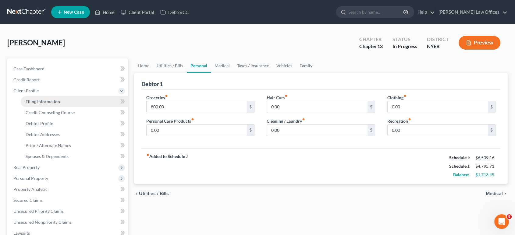
click at [41, 100] on span "Filing Information" at bounding box center [43, 101] width 34 height 5
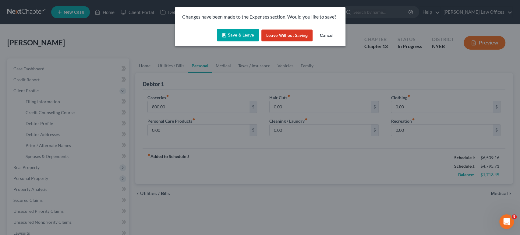
click at [248, 36] on button "Save & Leave" at bounding box center [238, 35] width 42 height 13
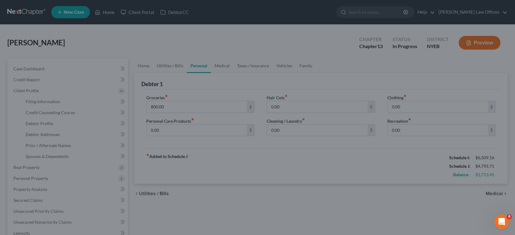
select select "1"
select select "0"
select select "3"
select select "53"
select select "3"
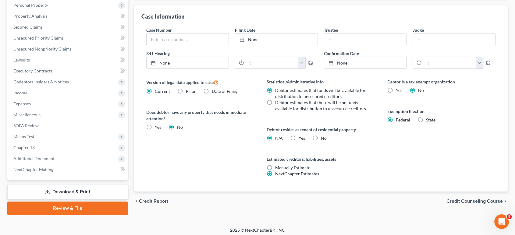
scroll to position [176, 0]
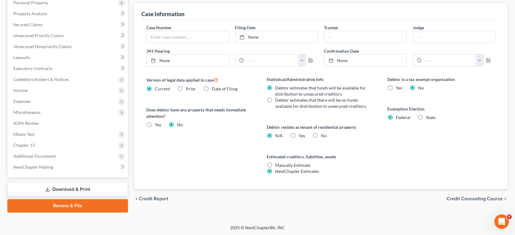
drag, startPoint x: 455, startPoint y: 195, endPoint x: 456, endPoint y: 204, distance: 9.9
click at [456, 204] on div "chevron_left Credit Report Credit Counseling Course chevron_right" at bounding box center [321, 199] width 374 height 20
click at [456, 199] on span "Credit Counseling Course" at bounding box center [475, 199] width 56 height 5
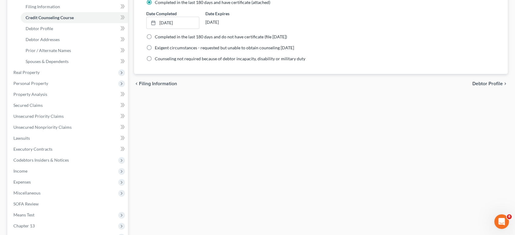
scroll to position [34, 0]
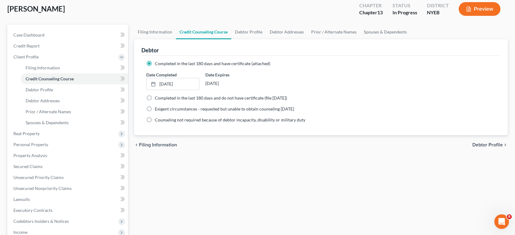
click at [482, 145] on span "Debtor Profile" at bounding box center [488, 145] width 30 height 5
select select "4"
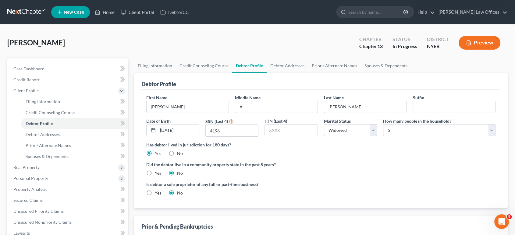
click at [423, 122] on label "How many people in the household?" at bounding box center [417, 121] width 68 height 6
click at [419, 126] on select "Select 1 2 3 4 5 6 7 8 9 10 11 12 13 14 15 16 17 18 19 20" at bounding box center [439, 130] width 113 height 12
select select "5"
click at [383, 124] on select "Select 1 2 3 4 5 6 7 8 9 10 11 12 13 14 15 16 17 18 19 20" at bounding box center [439, 130] width 113 height 12
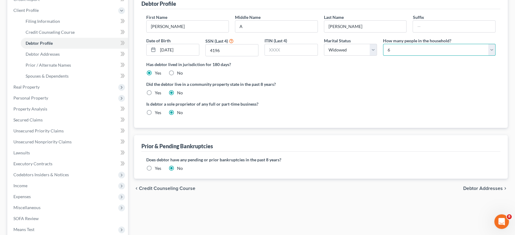
scroll to position [102, 0]
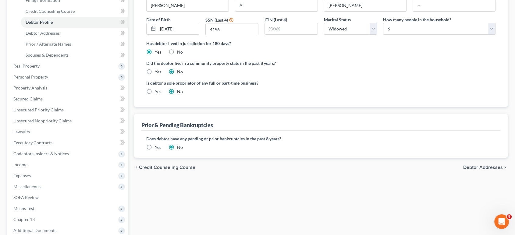
click at [473, 167] on span "Debtor Addresses" at bounding box center [483, 167] width 40 height 5
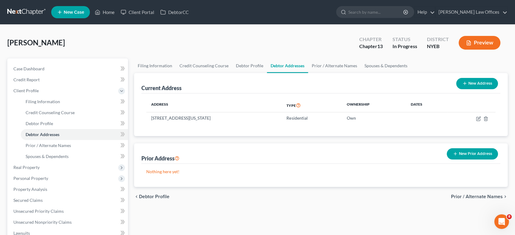
scroll to position [34, 0]
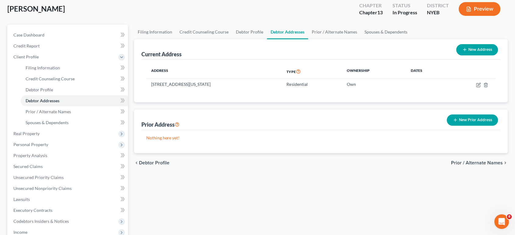
click at [472, 164] on span "Prior / Alternate Names" at bounding box center [477, 163] width 52 height 5
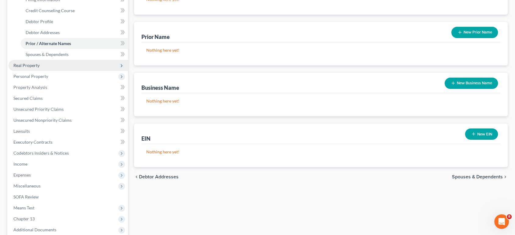
scroll to position [169, 0]
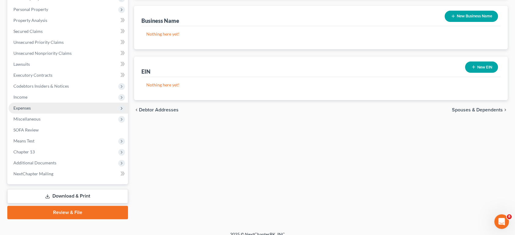
drag, startPoint x: 24, startPoint y: 108, endPoint x: 47, endPoint y: 110, distance: 22.7
click at [24, 108] on span "Expenses" at bounding box center [21, 108] width 17 height 5
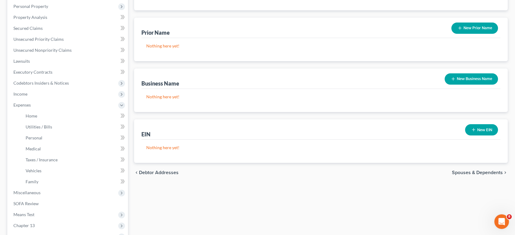
scroll to position [103, 0]
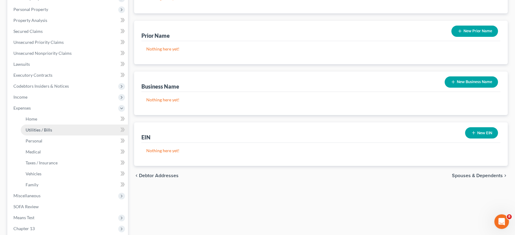
click at [29, 130] on span "Utilities / Bills" at bounding box center [39, 129] width 27 height 5
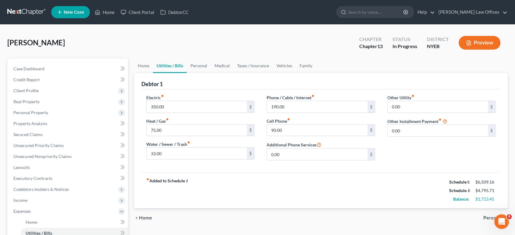
click at [488, 219] on span "Personal" at bounding box center [494, 218] width 20 height 5
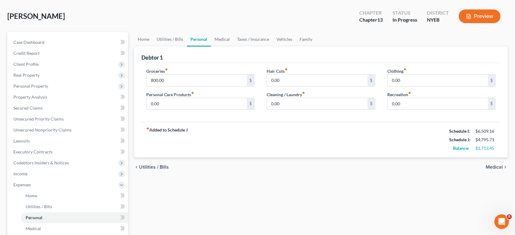
scroll to position [68, 0]
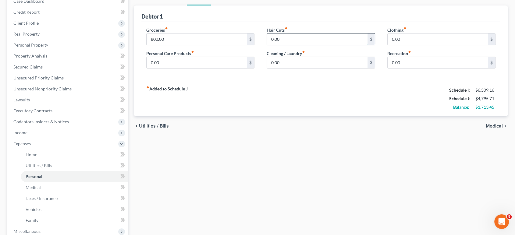
click at [282, 40] on input "0.00" at bounding box center [317, 40] width 101 height 12
type input "40.00"
type input "1"
type input "50.00"
click at [177, 60] on input "0.00" at bounding box center [197, 63] width 101 height 12
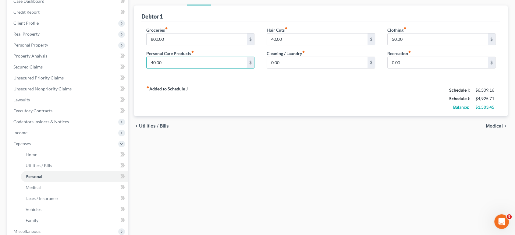
type input "40.00"
click at [493, 127] on span "Medical" at bounding box center [494, 126] width 17 height 5
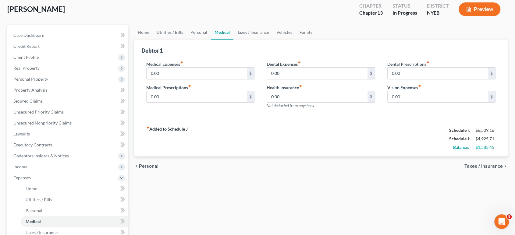
scroll to position [34, 0]
click at [491, 168] on span "Taxes / Insurance" at bounding box center [484, 166] width 38 height 5
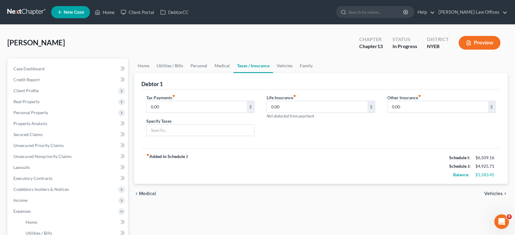
click at [493, 192] on span "Vehicles" at bounding box center [494, 193] width 19 height 5
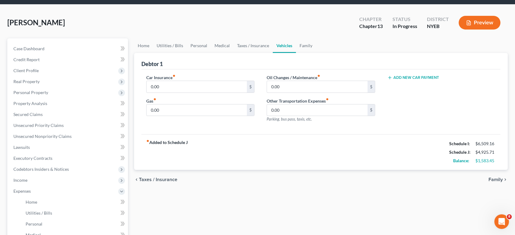
scroll to position [68, 0]
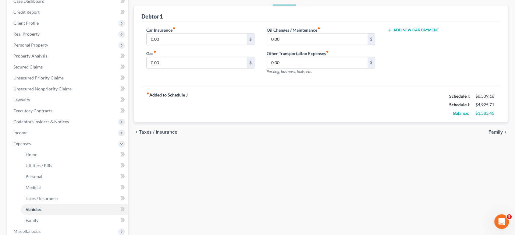
click at [493, 132] on span "Family" at bounding box center [496, 132] width 14 height 5
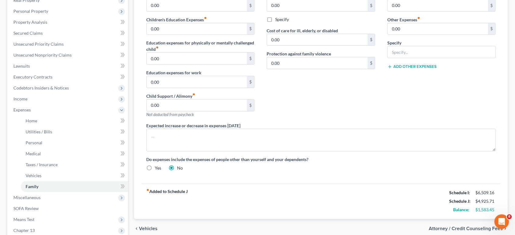
scroll to position [135, 0]
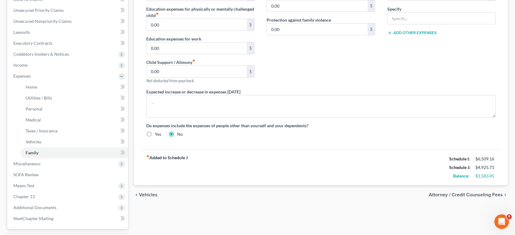
click at [476, 195] on span "Attorney / Credit Counseling Fees" at bounding box center [466, 195] width 74 height 5
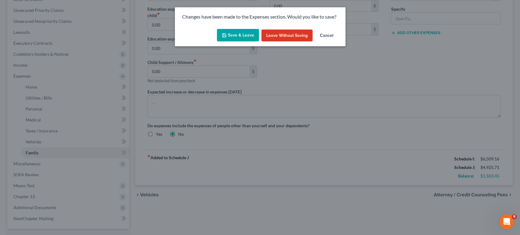
click at [245, 37] on button "Save & Leave" at bounding box center [238, 35] width 42 height 13
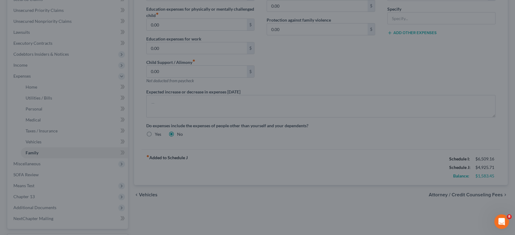
select select "0"
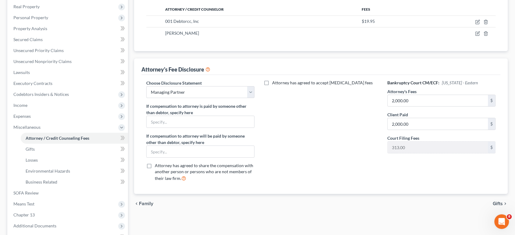
scroll to position [135, 0]
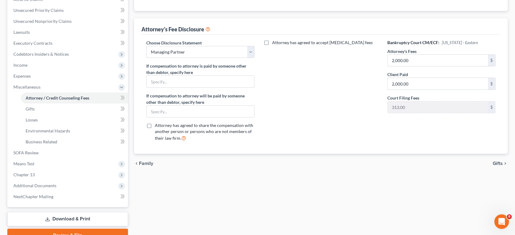
click at [494, 163] on span "Gifts" at bounding box center [498, 163] width 10 height 5
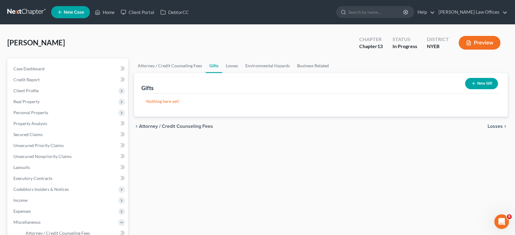
click at [491, 127] on span "Losses" at bounding box center [495, 126] width 15 height 5
click at [491, 128] on span "Environmental Hazards" at bounding box center [477, 126] width 51 height 5
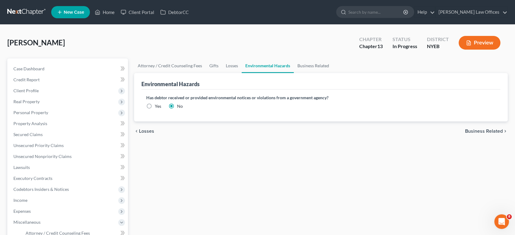
click at [491, 129] on span "Business Related" at bounding box center [484, 131] width 38 height 5
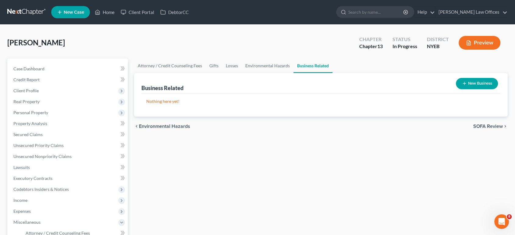
click at [491, 127] on span "SOFA Review" at bounding box center [489, 126] width 30 height 5
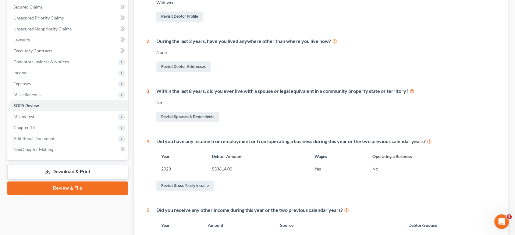
scroll to position [253, 0]
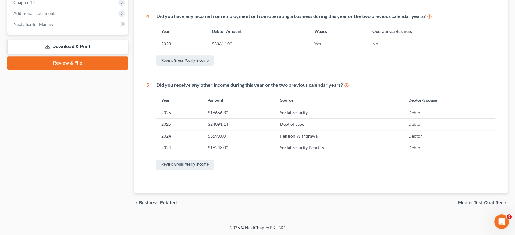
click at [477, 202] on span "Means Test Qualifier" at bounding box center [480, 203] width 45 height 5
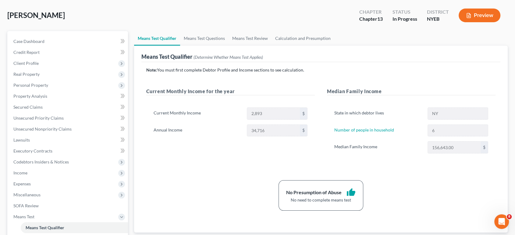
scroll to position [68, 0]
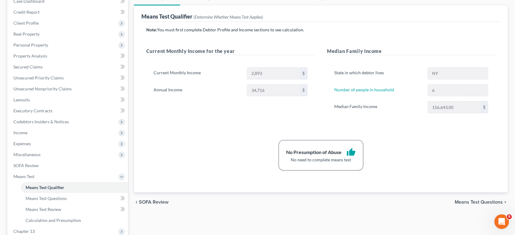
click at [468, 202] on span "Means Test Questions" at bounding box center [479, 202] width 48 height 5
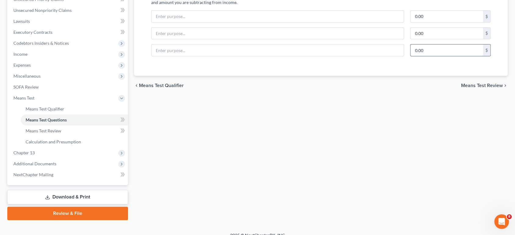
scroll to position [154, 0]
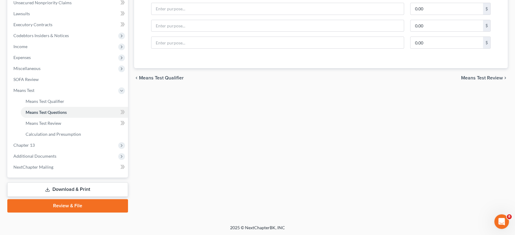
click at [464, 77] on span "Means Test Review" at bounding box center [482, 78] width 42 height 5
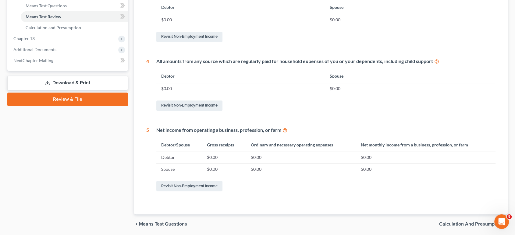
scroll to position [282, 0]
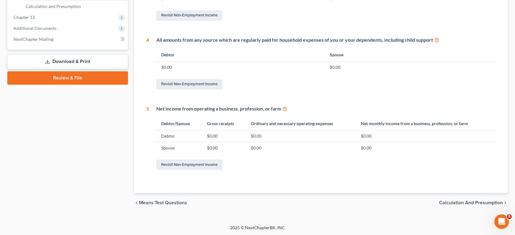
drag, startPoint x: 456, startPoint y: 204, endPoint x: 456, endPoint y: 199, distance: 4.6
click at [456, 203] on span "Calculation and Presumption" at bounding box center [471, 203] width 64 height 5
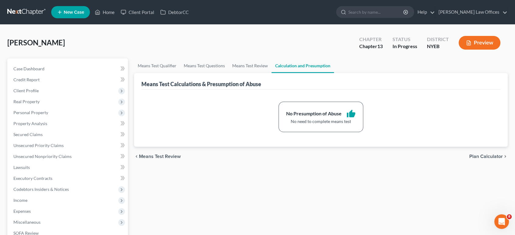
click at [477, 156] on span "Plan Calculator" at bounding box center [487, 156] width 34 height 5
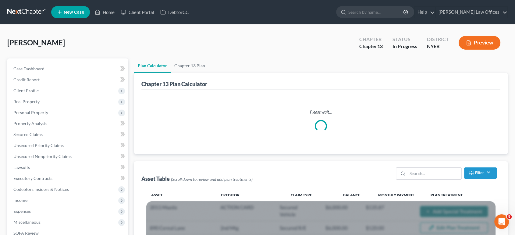
select select "59"
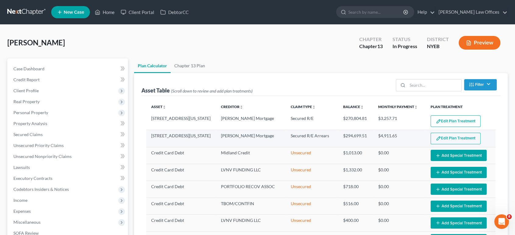
click at [461, 139] on button "Edit Plan Treatment" at bounding box center [456, 139] width 50 height 12
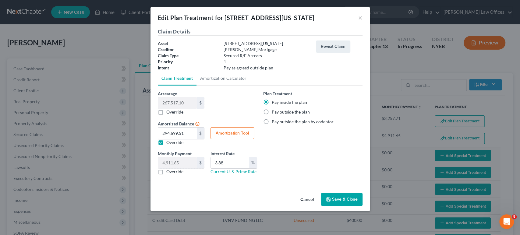
click at [342, 196] on button "Save & Close" at bounding box center [341, 199] width 41 height 13
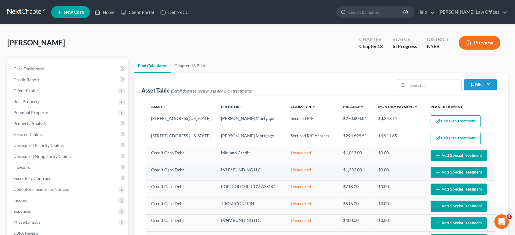
scroll to position [10, 0]
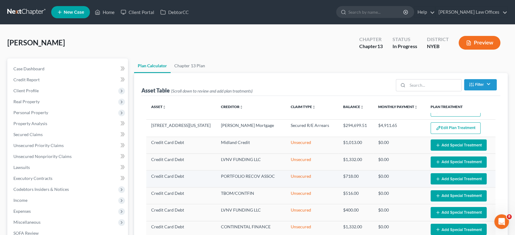
select select "59"
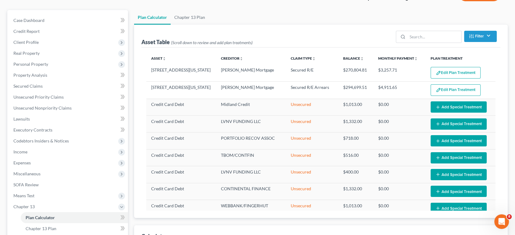
scroll to position [0, 0]
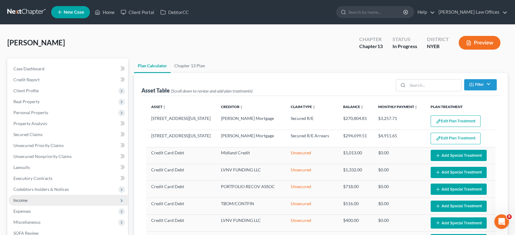
click at [26, 200] on span "Income" at bounding box center [20, 200] width 14 height 5
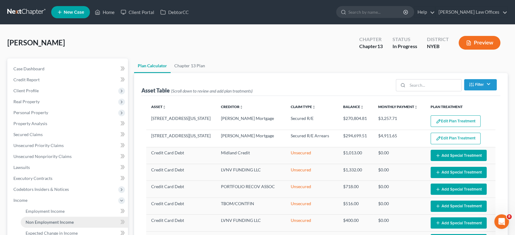
click at [49, 221] on span "Non Employment Income" at bounding box center [50, 222] width 48 height 5
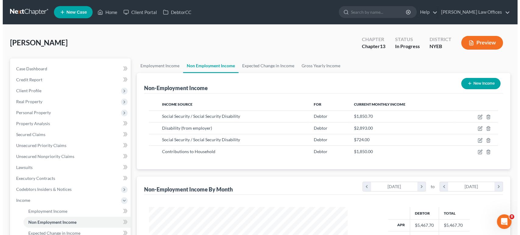
scroll to position [109, 211]
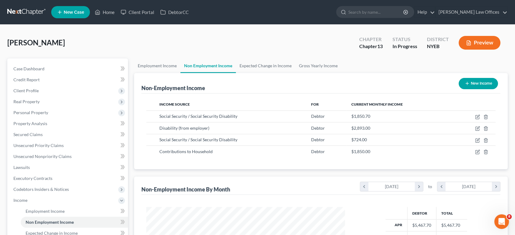
click at [468, 84] on icon "button" at bounding box center [467, 83] width 5 height 5
select select "0"
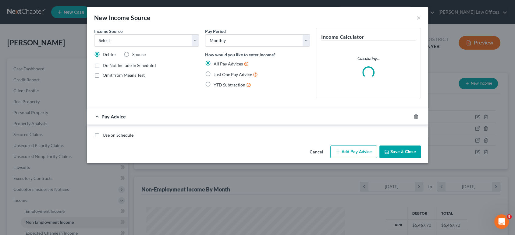
scroll to position [109, 213]
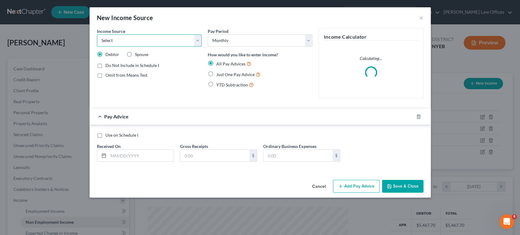
click at [198, 39] on select "Select Unemployment Disability (from employer) Pension Retirement Social Securi…" at bounding box center [149, 40] width 105 height 12
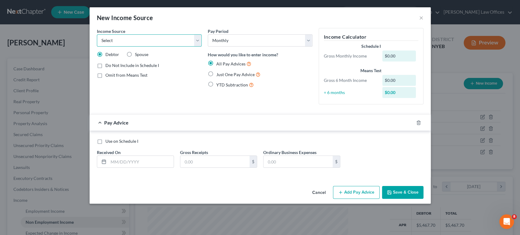
select select "5"
click at [97, 34] on select "Select Unemployment Disability (from employer) Pension Retirement Social Securi…" at bounding box center [149, 40] width 105 height 12
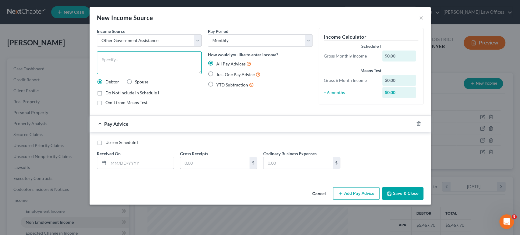
click at [129, 63] on textarea at bounding box center [149, 63] width 105 height 23
type textarea "Food stamps [PERSON_NAME] (mother)"
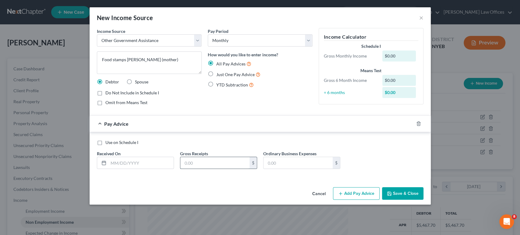
click at [197, 163] on input "text" at bounding box center [215, 163] width 69 height 12
type input "291.00"
click at [146, 167] on input "text" at bounding box center [141, 163] width 65 height 12
type input "[DATE]"
click at [403, 196] on button "Save & Close" at bounding box center [402, 194] width 41 height 13
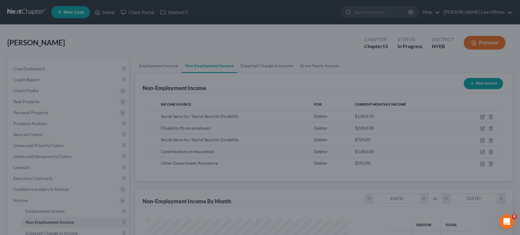
scroll to position [304804, 304702]
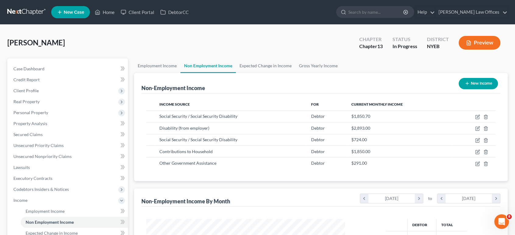
click at [470, 84] on button "New Income" at bounding box center [478, 83] width 39 height 11
select select "0"
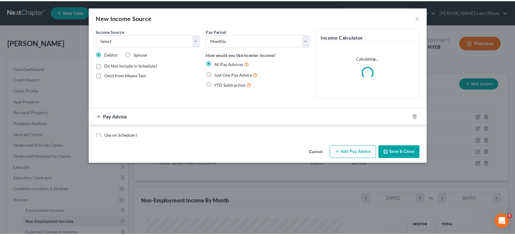
scroll to position [109, 213]
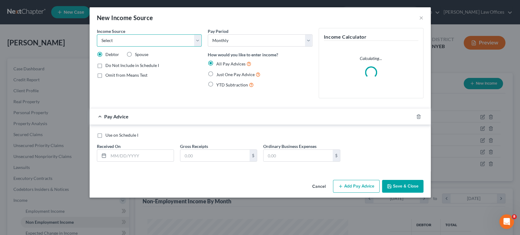
click at [142, 43] on select "Select Unemployment Disability (from employer) Pension Retirement Social Securi…" at bounding box center [149, 40] width 105 height 12
select select "5"
click at [97, 34] on select "Select Unemployment Disability (from employer) Pension Retirement Social Securi…" at bounding box center [149, 40] width 105 height 12
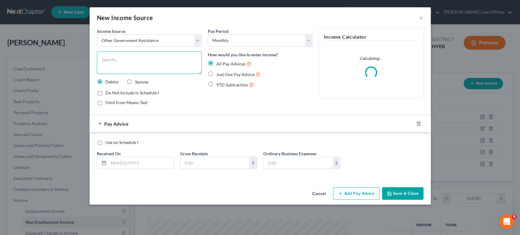
click at [130, 63] on textarea at bounding box center [149, 63] width 105 height 23
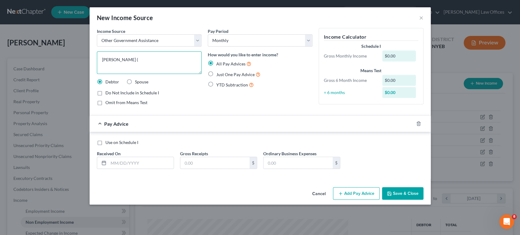
click at [115, 61] on textarea "[PERSON_NAME] (" at bounding box center [149, 63] width 105 height 23
click at [139, 59] on textarea "[PERSON_NAME] (" at bounding box center [149, 63] width 105 height 23
click at [102, 61] on textarea "[PERSON_NAME] (Disabled Cousin)" at bounding box center [149, 63] width 105 height 23
type textarea "Food Stamps [PERSON_NAME] (Disabled Cousin)"
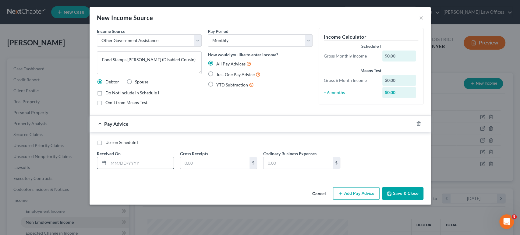
click at [131, 161] on input "text" at bounding box center [141, 163] width 65 height 12
type input "[DATE]"
drag, startPoint x: 200, startPoint y: 153, endPoint x: 200, endPoint y: 158, distance: 4.3
click at [200, 156] on label "Gross Receipts" at bounding box center [194, 154] width 28 height 6
drag, startPoint x: 200, startPoint y: 158, endPoint x: 199, endPoint y: 163, distance: 5.9
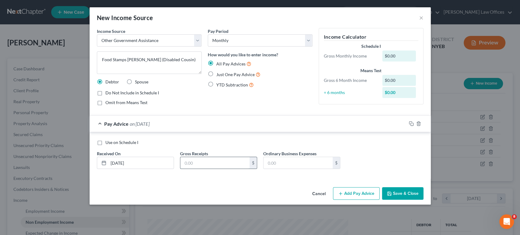
click at [200, 158] on input "text" at bounding box center [215, 163] width 69 height 12
type input "291.00"
click at [415, 196] on button "Save & Close" at bounding box center [402, 194] width 41 height 13
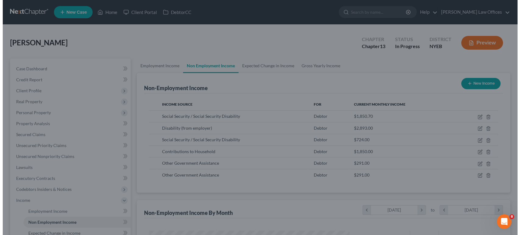
scroll to position [304804, 304702]
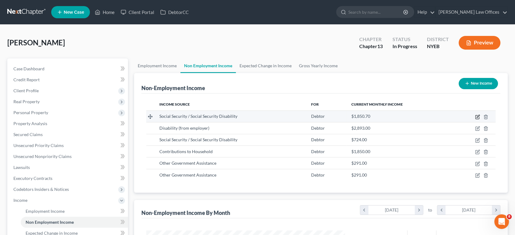
click at [477, 116] on icon "button" at bounding box center [478, 116] width 3 height 3
select select "4"
select select "0"
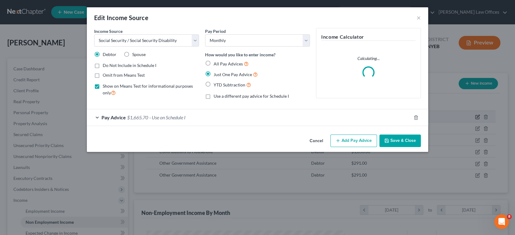
scroll to position [109, 213]
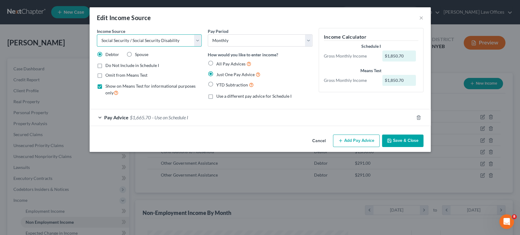
click at [198, 41] on select "Select Unemployment Disability (from employer) Pension Retirement Social Securi…" at bounding box center [149, 40] width 105 height 12
click at [421, 18] on button "×" at bounding box center [422, 17] width 4 height 7
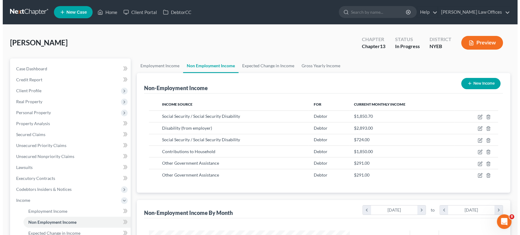
scroll to position [304804, 304702]
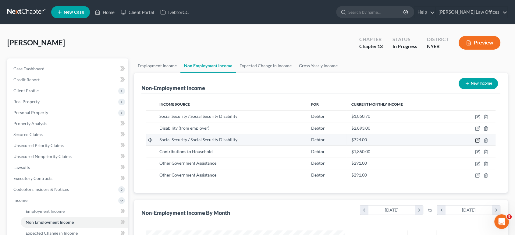
click at [477, 140] on icon "button" at bounding box center [477, 140] width 5 height 5
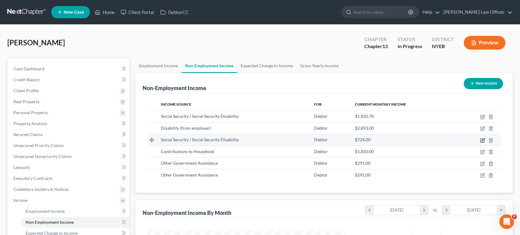
select select "4"
select select "0"
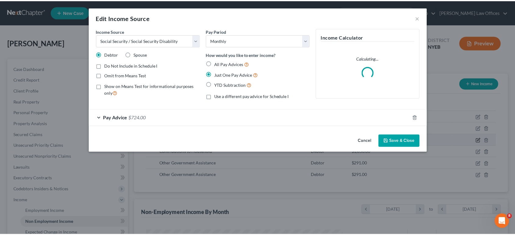
scroll to position [109, 213]
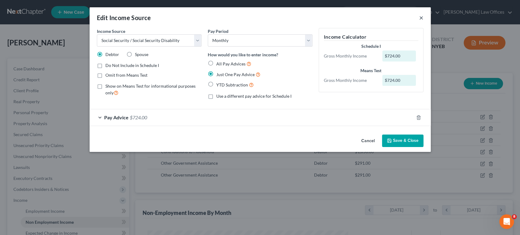
click at [422, 18] on button "×" at bounding box center [422, 17] width 4 height 7
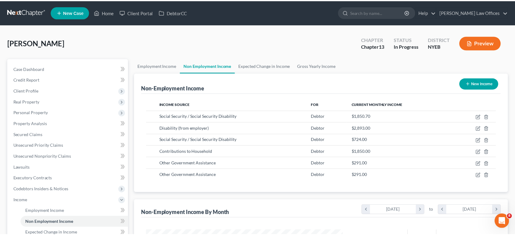
scroll to position [304804, 304702]
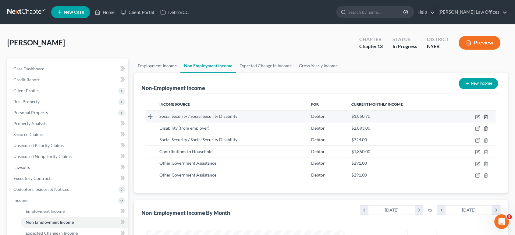
click at [487, 116] on icon "button" at bounding box center [486, 117] width 5 height 5
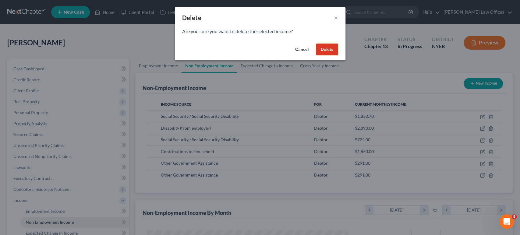
click at [330, 50] on button "Delete" at bounding box center [327, 50] width 22 height 12
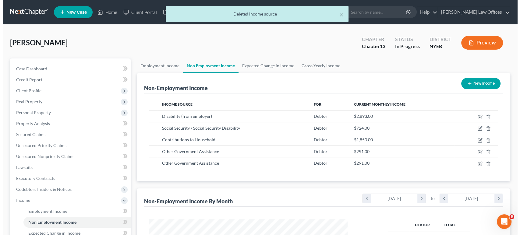
scroll to position [304804, 304702]
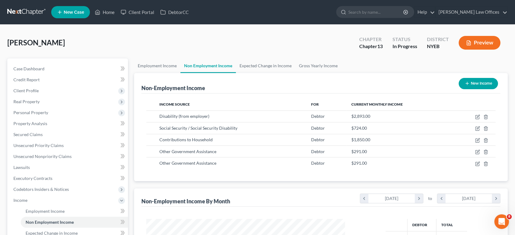
click at [481, 85] on button "New Income" at bounding box center [478, 83] width 39 height 11
select select "0"
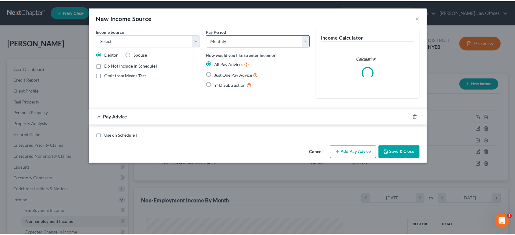
scroll to position [109, 213]
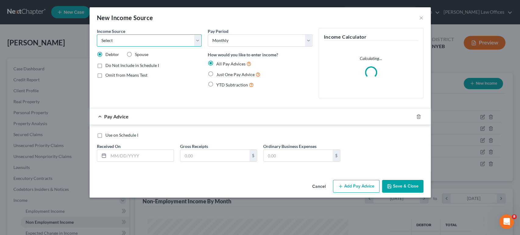
click at [158, 41] on select "Select Unemployment Disability (from employer) Pension Retirement Social Securi…" at bounding box center [149, 40] width 105 height 12
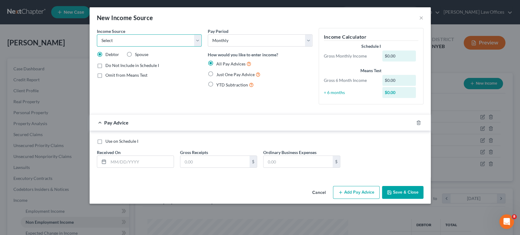
select select "4"
click at [97, 34] on select "Select Unemployment Disability (from employer) Pension Retirement Social Securi…" at bounding box center [149, 40] width 105 height 12
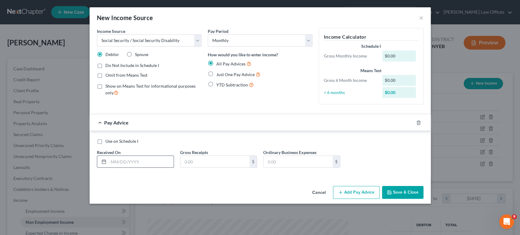
click at [135, 160] on input "text" at bounding box center [141, 162] width 65 height 12
click at [119, 163] on input "10/*3/2025" at bounding box center [141, 162] width 65 height 12
type input "[DATE]"
click at [221, 160] on input "text" at bounding box center [215, 162] width 69 height 12
type input "1,665.00"
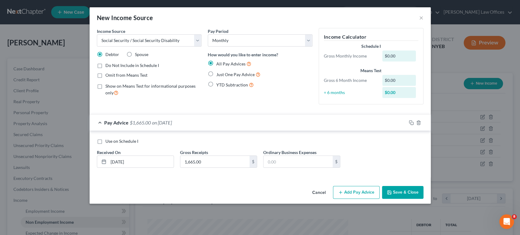
click at [412, 193] on button "Save & Close" at bounding box center [402, 192] width 41 height 13
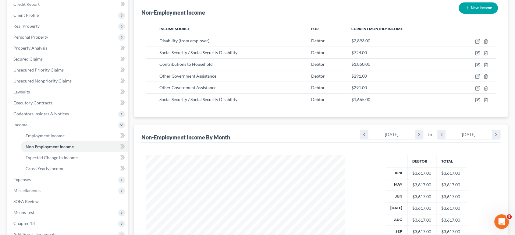
scroll to position [161, 0]
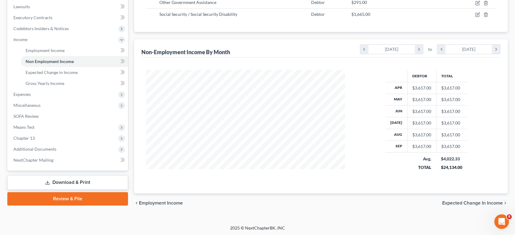
click at [463, 203] on span "Expected Change in Income" at bounding box center [472, 203] width 61 height 5
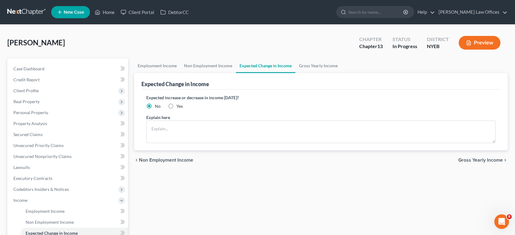
click at [467, 160] on span "Gross Yearly Income" at bounding box center [481, 160] width 45 height 5
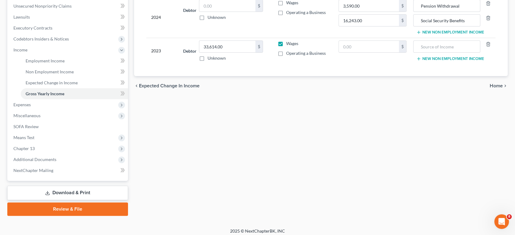
scroll to position [154, 0]
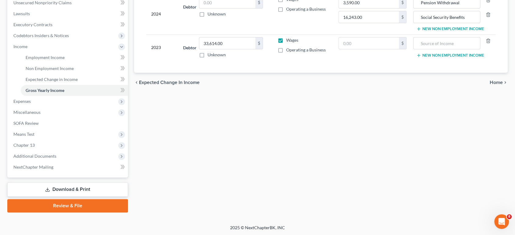
drag, startPoint x: 500, startPoint y: 82, endPoint x: 469, endPoint y: 73, distance: 32.3
click at [499, 82] on span "Home" at bounding box center [496, 82] width 13 height 5
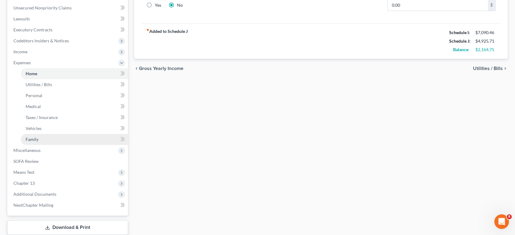
scroll to position [187, 0]
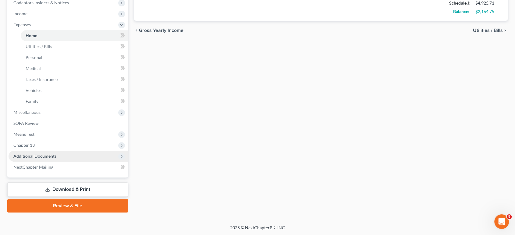
click at [29, 157] on span "Additional Documents" at bounding box center [34, 156] width 43 height 5
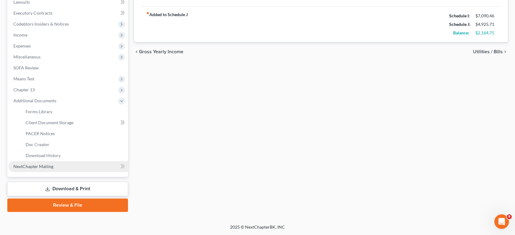
scroll to position [165, 0]
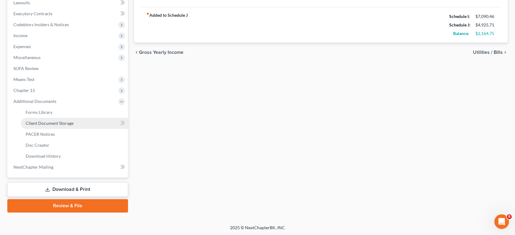
click at [35, 122] on span "Client Document Storage" at bounding box center [50, 123] width 48 height 5
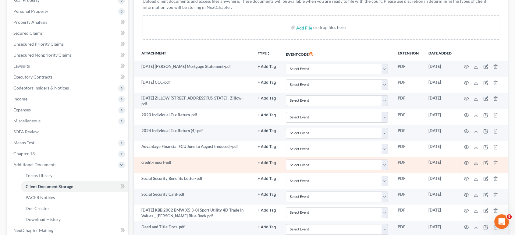
scroll to position [135, 0]
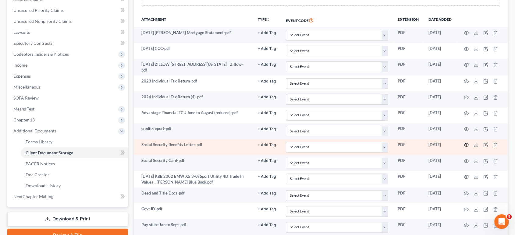
click at [465, 145] on icon "button" at bounding box center [466, 145] width 5 height 5
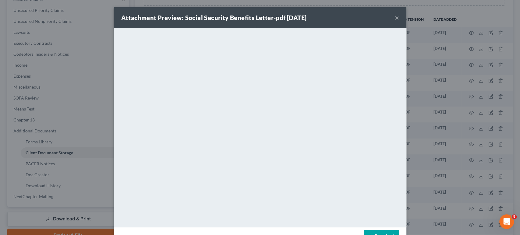
click at [395, 18] on button "×" at bounding box center [397, 17] width 4 height 7
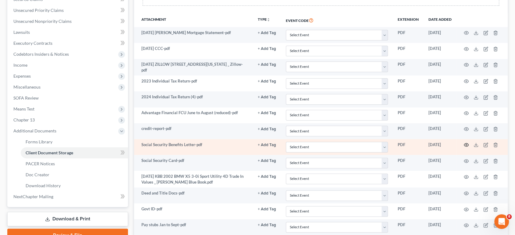
click at [465, 143] on icon "button" at bounding box center [466, 145] width 5 height 5
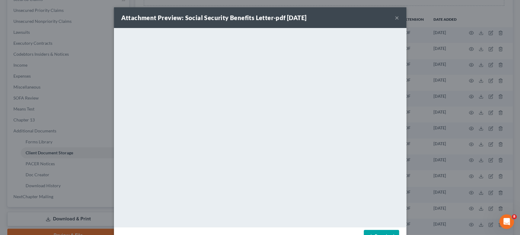
click at [395, 19] on button "×" at bounding box center [397, 17] width 4 height 7
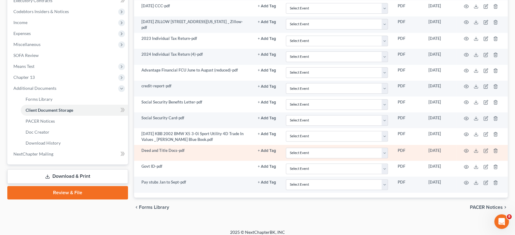
scroll to position [182, 0]
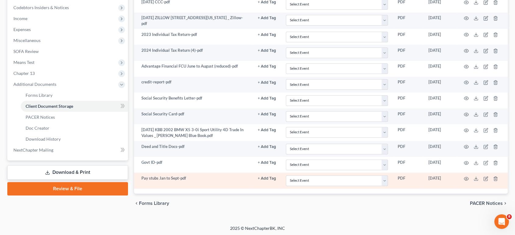
click at [211, 182] on td "Pay stubs Jan to Sept-pdf" at bounding box center [193, 181] width 119 height 16
click at [464, 177] on icon "button" at bounding box center [466, 178] width 5 height 3
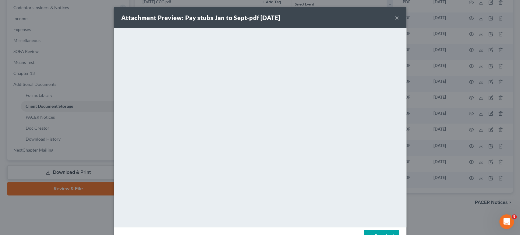
click at [395, 17] on button "×" at bounding box center [397, 17] width 4 height 7
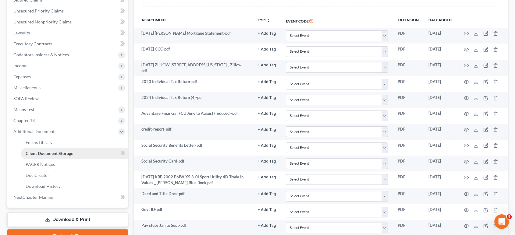
scroll to position [169, 0]
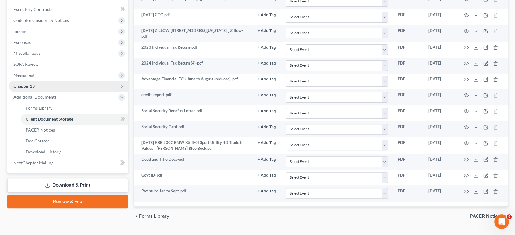
click at [34, 87] on span "Chapter 13" at bounding box center [69, 86] width 120 height 11
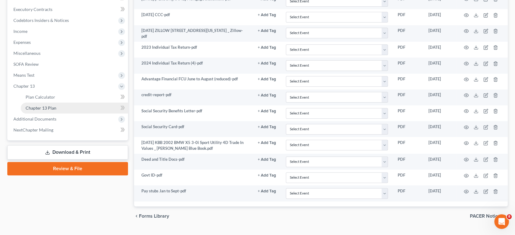
click at [51, 110] on link "Chapter 13 Plan" at bounding box center [74, 108] width 107 height 11
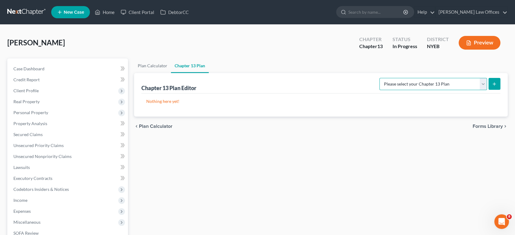
click at [484, 83] on select "Please select your Chapter 13 Plan Eastern District of [US_STATE] - Effective […" at bounding box center [434, 84] width 108 height 12
select select "1"
click at [381, 78] on select "Please select your Chapter 13 Plan Eastern District of [US_STATE] - Effective […" at bounding box center [434, 84] width 108 height 12
click at [476, 109] on div "Nothing here yet!" at bounding box center [320, 105] width 359 height 23
click at [484, 87] on select "Please select your Chapter 13 Plan Eastern District of [US_STATE] - Effective […" at bounding box center [434, 84] width 108 height 12
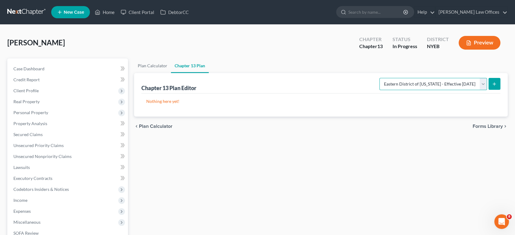
click at [381, 78] on select "Please select your Chapter 13 Plan Eastern District of [US_STATE] - Effective […" at bounding box center [434, 84] width 108 height 12
click at [494, 84] on icon "submit" at bounding box center [494, 84] width 5 height 5
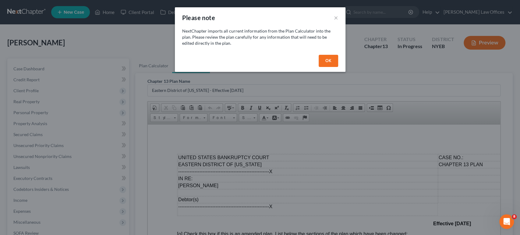
click at [326, 63] on button "OK" at bounding box center [329, 61] width 20 height 12
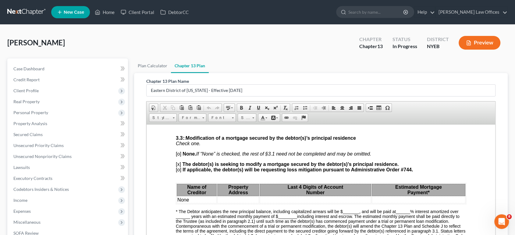
scroll to position [745, 0]
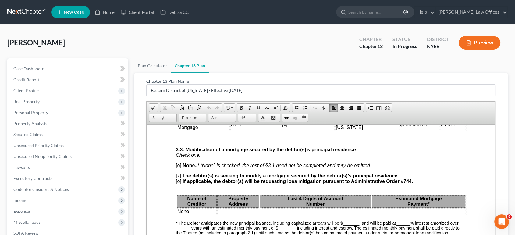
click at [180, 178] on span "[x]" at bounding box center [178, 175] width 5 height 5
click at [179, 168] on span "[o]" at bounding box center [178, 165] width 5 height 5
click at [176, 178] on span "[ ]" at bounding box center [177, 175] width 3 height 5
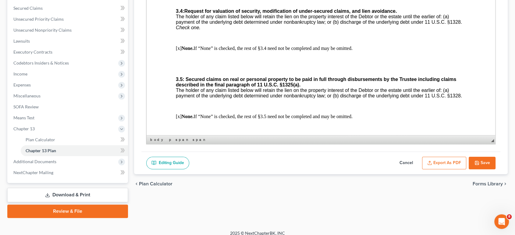
scroll to position [132, 0]
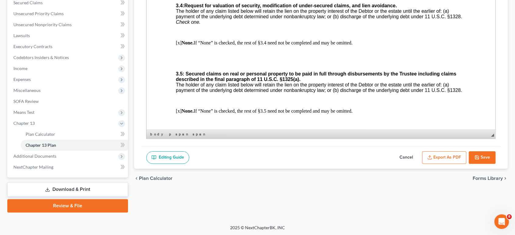
click at [482, 157] on button "Save" at bounding box center [482, 158] width 27 height 13
select select "1"
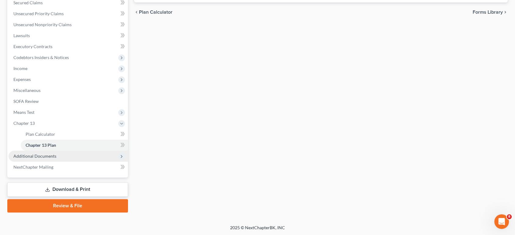
click at [40, 157] on span "Additional Documents" at bounding box center [34, 156] width 43 height 5
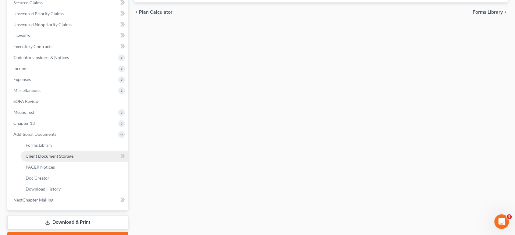
click at [44, 157] on span "Client Document Storage" at bounding box center [50, 156] width 48 height 5
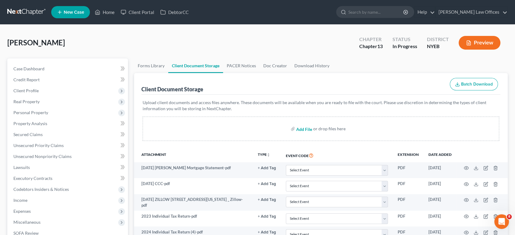
click at [301, 129] on input "file" at bounding box center [303, 128] width 15 height 11
type input "C:\fakepath\Chandor_benefit-verification-letter (14)_241119_005506_1.pdf"
click at [299, 130] on input "file" at bounding box center [303, 128] width 15 height 11
type input "C:\fakepath\[PERSON_NAME]-verification-letter-7.pdf"
click at [21, 199] on span "Income" at bounding box center [20, 200] width 14 height 5
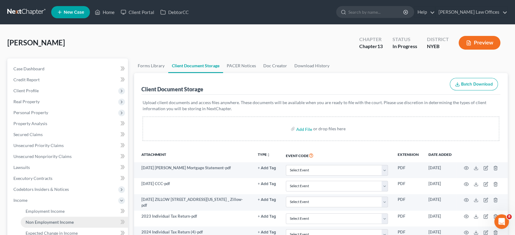
click at [46, 224] on span "Non Employment Income" at bounding box center [50, 222] width 48 height 5
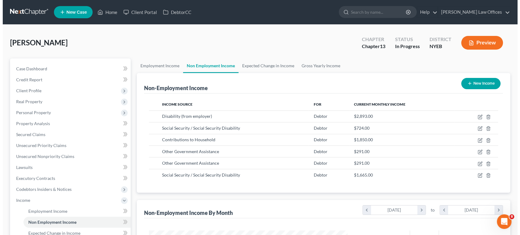
scroll to position [109, 211]
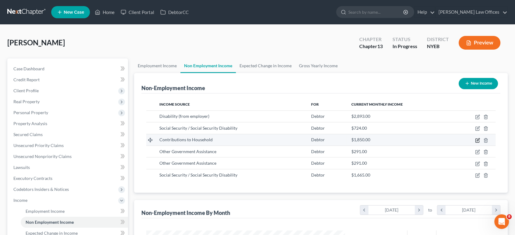
click at [476, 140] on icon "button" at bounding box center [478, 141] width 4 height 4
select select "8"
select select "0"
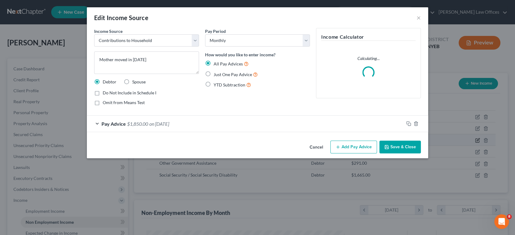
scroll to position [109, 213]
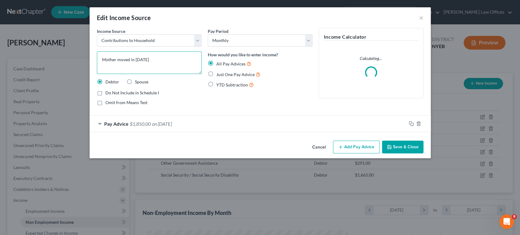
click at [102, 60] on textarea "Mother moved in [DATE]" at bounding box center [149, 63] width 105 height 23
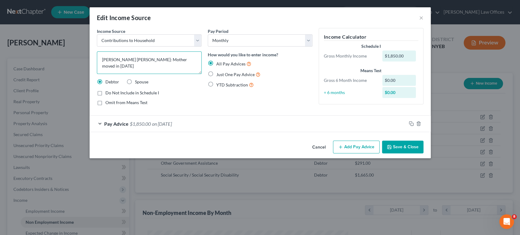
type textarea "[PERSON_NAME] [PERSON_NAME]: Mother moved in [DATE]"
click at [203, 125] on div "Pay Advice $1,850.00 on [DATE]" at bounding box center [248, 124] width 317 height 16
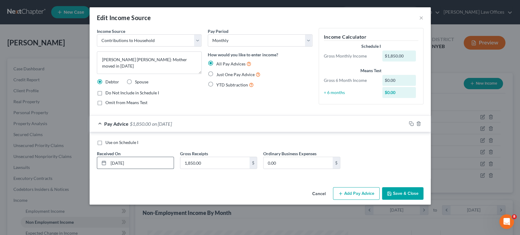
click at [137, 166] on input "[DATE]" at bounding box center [141, 163] width 65 height 12
drag, startPoint x: 137, startPoint y: 166, endPoint x: 112, endPoint y: 166, distance: 24.4
click at [110, 165] on input "[DATE]" at bounding box center [141, 163] width 65 height 12
type input "[DATE]"
click at [207, 164] on input "1,850.00" at bounding box center [215, 163] width 69 height 12
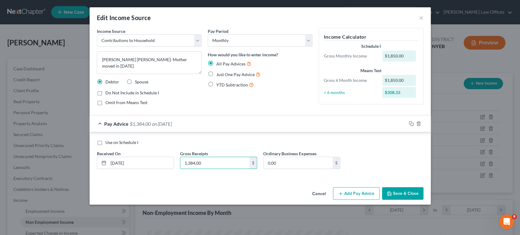
type input "1,384.00"
click at [399, 196] on button "Save & Close" at bounding box center [402, 194] width 41 height 13
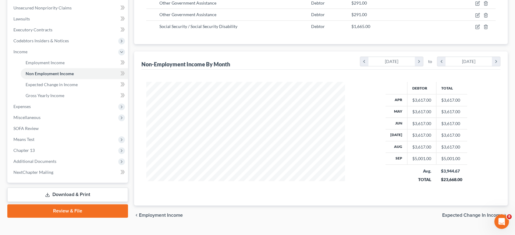
scroll to position [161, 0]
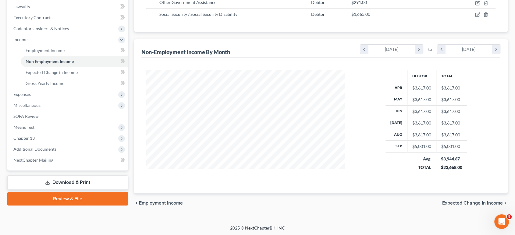
click at [449, 202] on span "Expected Change in Income" at bounding box center [472, 203] width 61 height 5
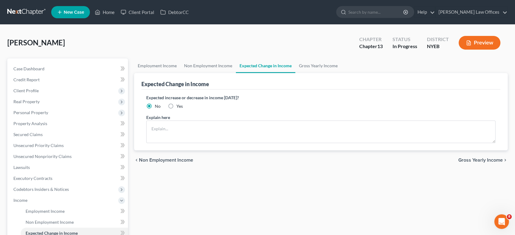
click at [463, 161] on span "Gross Yearly Income" at bounding box center [481, 160] width 45 height 5
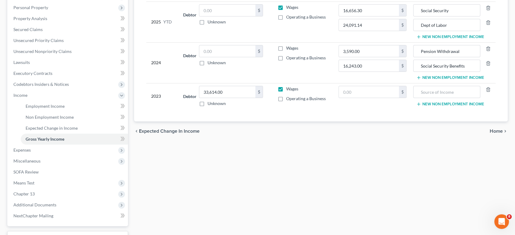
scroll to position [19, 0]
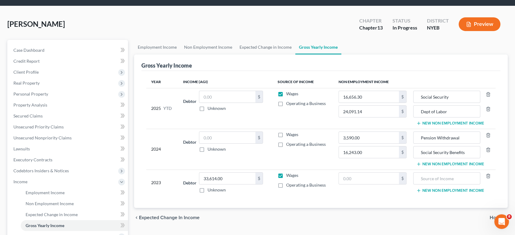
click at [286, 94] on label "Wages" at bounding box center [292, 94] width 12 height 6
click at [289, 94] on input "Wages" at bounding box center [291, 93] width 4 height 4
checkbox input "false"
click at [286, 174] on label "Wages" at bounding box center [292, 176] width 12 height 6
click at [289, 174] on input "Wages" at bounding box center [291, 175] width 4 height 4
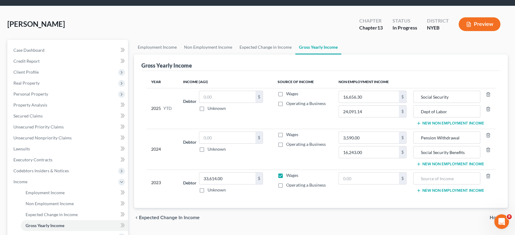
checkbox input "false"
click at [23, 181] on span "Income" at bounding box center [20, 181] width 14 height 5
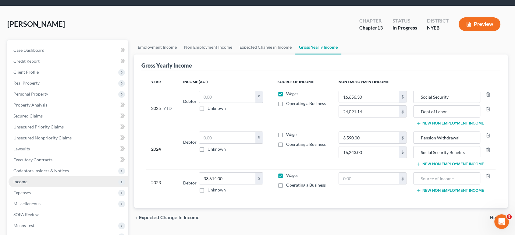
click at [25, 182] on span "Income" at bounding box center [20, 181] width 14 height 5
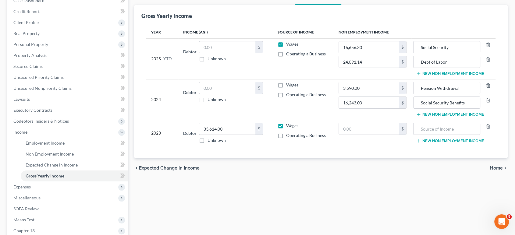
scroll to position [154, 0]
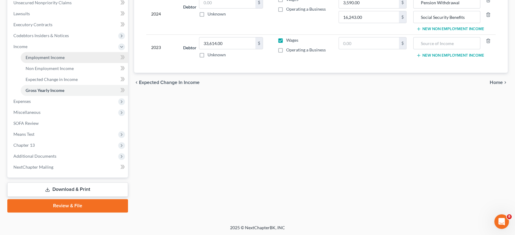
click at [29, 58] on span "Employment Income" at bounding box center [45, 57] width 39 height 5
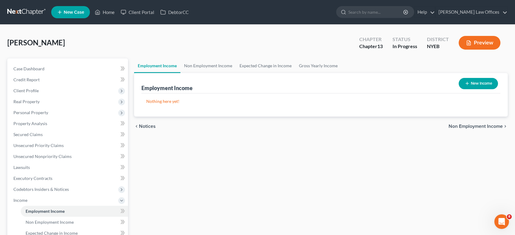
click at [472, 127] on span "Non Employment Income" at bounding box center [476, 126] width 54 height 5
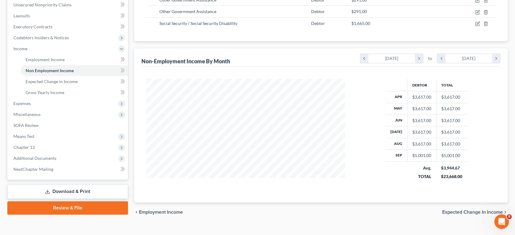
scroll to position [161, 0]
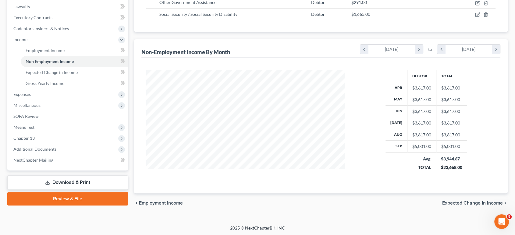
click at [463, 203] on span "Expected Change in Income" at bounding box center [472, 203] width 61 height 5
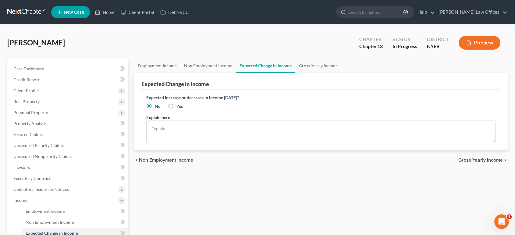
click at [462, 161] on span "Gross Yearly Income" at bounding box center [481, 160] width 45 height 5
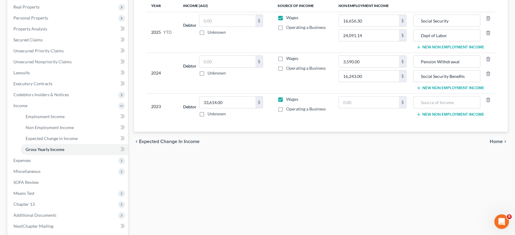
scroll to position [154, 0]
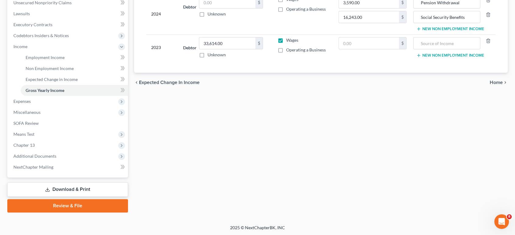
click at [495, 82] on span "Home" at bounding box center [496, 82] width 13 height 5
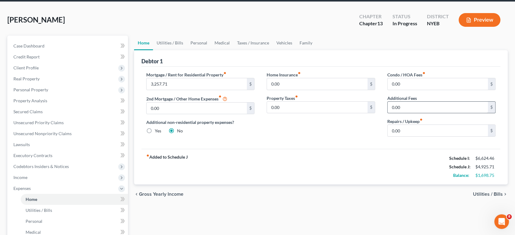
scroll to position [68, 0]
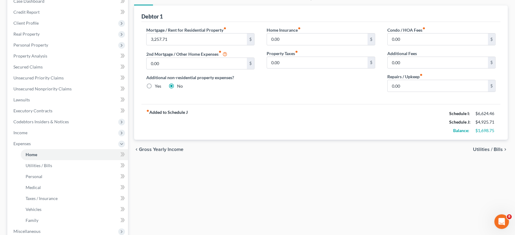
click at [483, 150] on span "Utilities / Bills" at bounding box center [488, 149] width 30 height 5
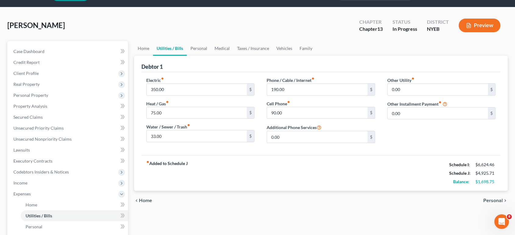
scroll to position [34, 0]
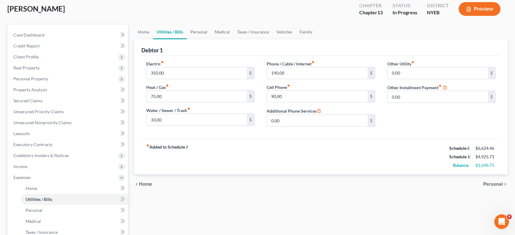
click at [494, 185] on span "Personal" at bounding box center [494, 184] width 20 height 5
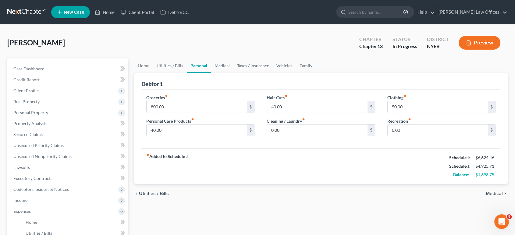
click at [489, 195] on span "Medical" at bounding box center [494, 193] width 17 height 5
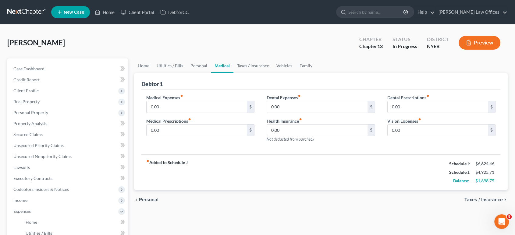
click at [489, 199] on span "Taxes / Insurance" at bounding box center [484, 200] width 38 height 5
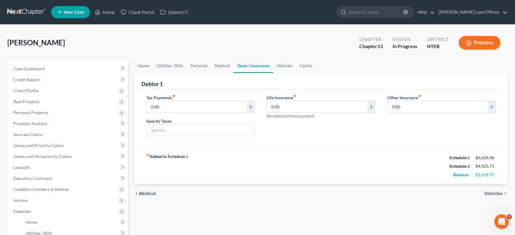
click at [491, 194] on span "Vehicles" at bounding box center [494, 193] width 19 height 5
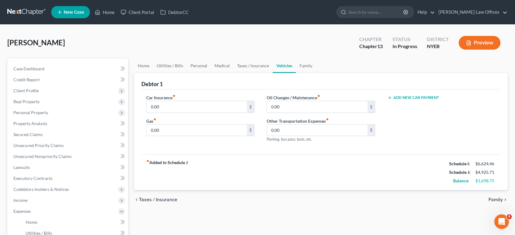
click at [491, 194] on div "chevron_left Taxes / Insurance Family chevron_right" at bounding box center [321, 200] width 374 height 20
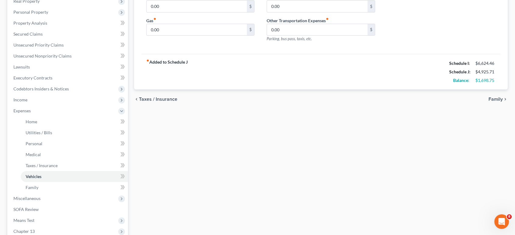
scroll to position [187, 0]
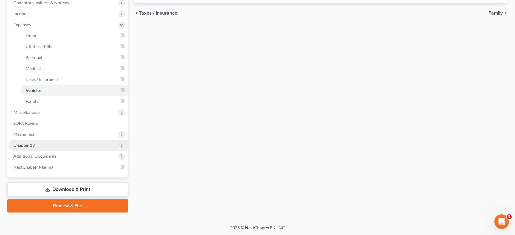
click at [28, 145] on span "Chapter 13" at bounding box center [23, 145] width 21 height 5
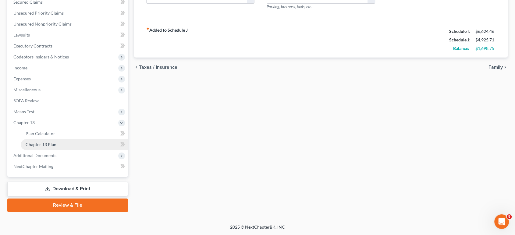
scroll to position [132, 0]
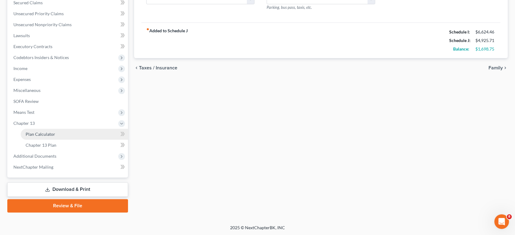
click at [38, 134] on span "Plan Calculator" at bounding box center [41, 134] width 30 height 5
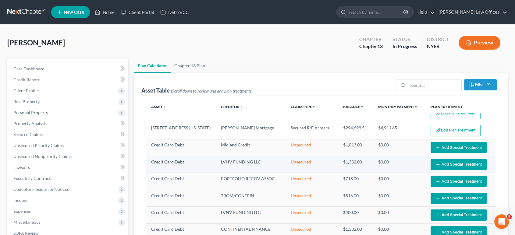
scroll to position [10, 0]
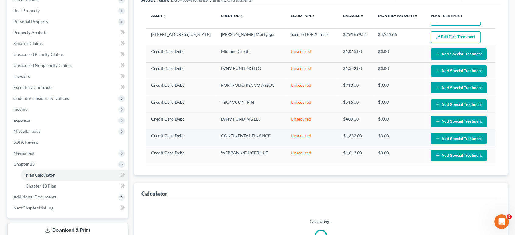
select select "59"
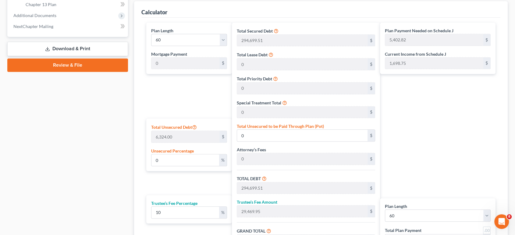
scroll to position [356, 0]
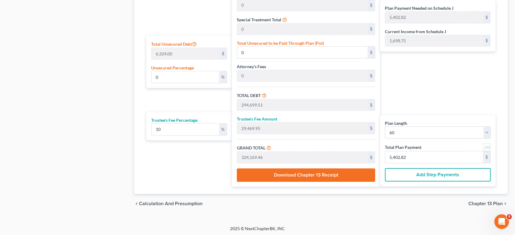
click at [477, 202] on span "Chapter 13 Plan" at bounding box center [486, 204] width 34 height 5
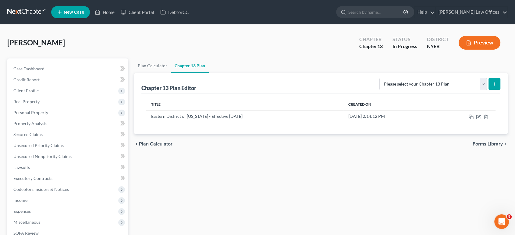
click at [480, 145] on span "Forms Library" at bounding box center [488, 144] width 30 height 5
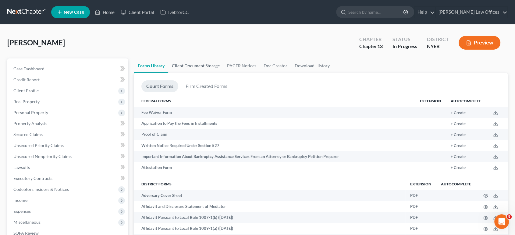
click at [195, 64] on link "Client Document Storage" at bounding box center [195, 66] width 55 height 15
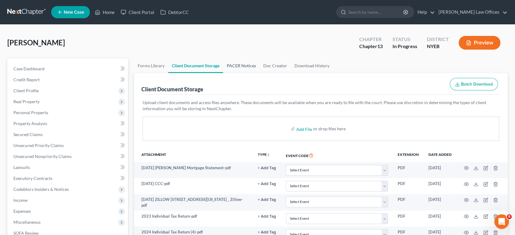
click at [249, 67] on link "PACER Notices" at bounding box center [241, 66] width 37 height 15
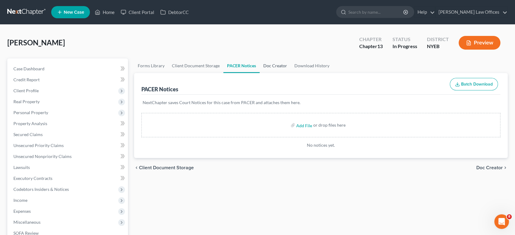
click at [271, 66] on link "Doc Creator" at bounding box center [275, 66] width 31 height 15
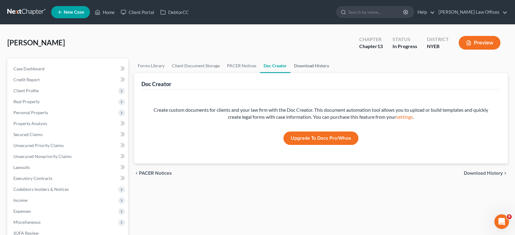
click at [310, 67] on link "Download History" at bounding box center [312, 66] width 42 height 15
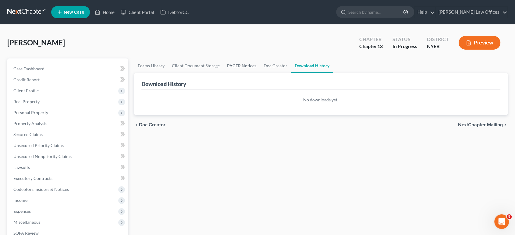
click at [236, 68] on link "PACER Notices" at bounding box center [242, 66] width 37 height 15
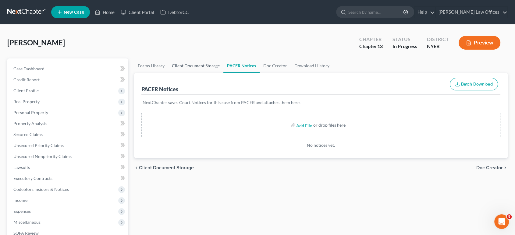
click at [191, 64] on link "Client Document Storage" at bounding box center [195, 66] width 55 height 15
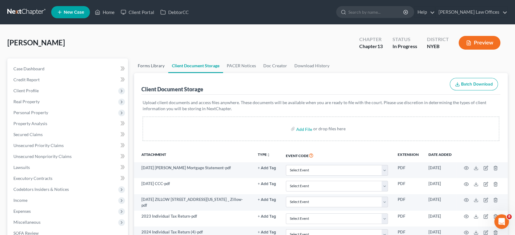
click at [154, 67] on link "Forms Library" at bounding box center [151, 66] width 34 height 15
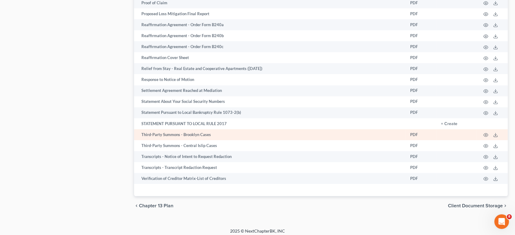
scroll to position [942, 0]
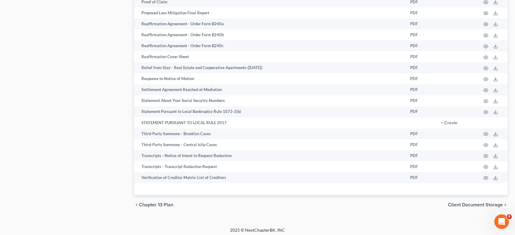
click at [472, 203] on span "Client Document Storage" at bounding box center [475, 205] width 55 height 5
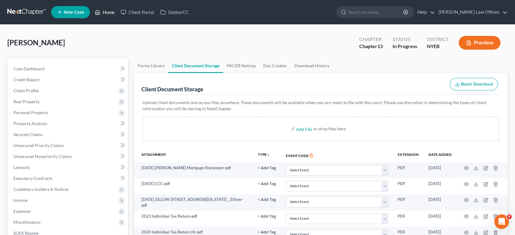
click at [106, 13] on link "Home" at bounding box center [105, 12] width 26 height 11
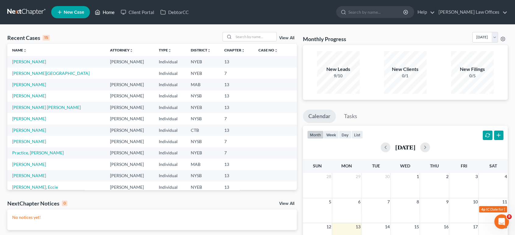
scroll to position [34, 0]
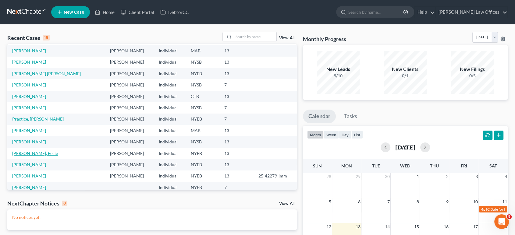
click at [29, 153] on link "[PERSON_NAME], Eccie" at bounding box center [35, 153] width 46 height 5
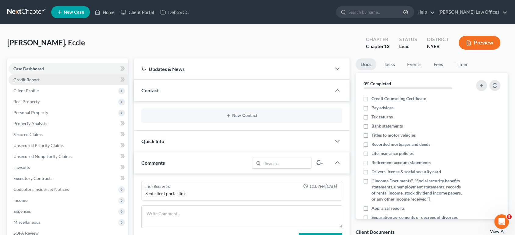
click at [27, 78] on span "Credit Report" at bounding box center [26, 79] width 26 height 5
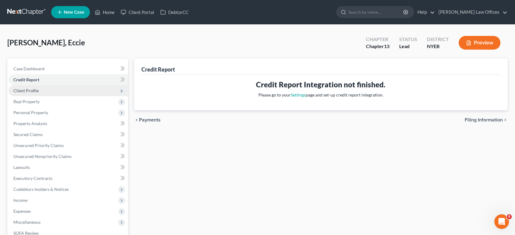
click at [34, 92] on span "Client Profile" at bounding box center [25, 90] width 25 height 5
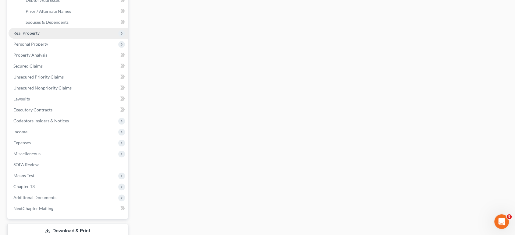
scroll to position [135, 0]
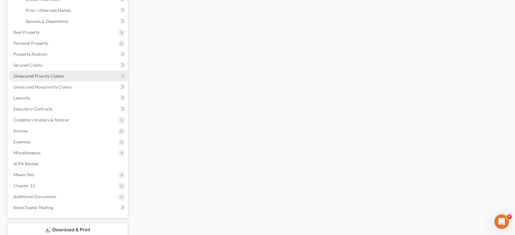
click at [23, 76] on span "Unsecured Priority Claims" at bounding box center [38, 75] width 50 height 5
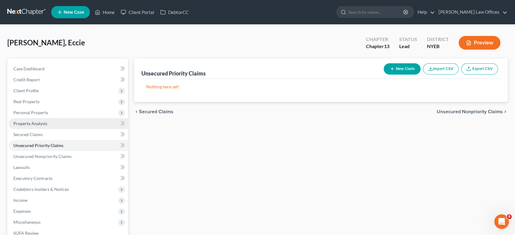
click at [29, 122] on span "Property Analysis" at bounding box center [30, 123] width 34 height 5
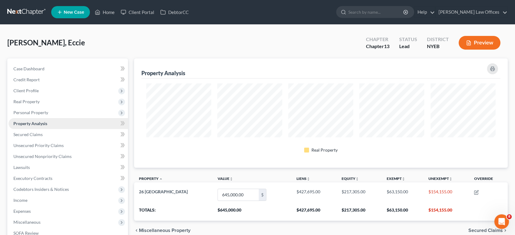
scroll to position [109, 374]
click at [27, 91] on span "Client Profile" at bounding box center [25, 90] width 25 height 5
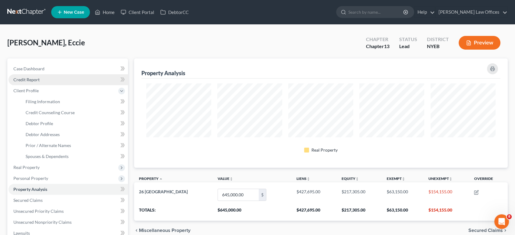
click at [29, 80] on span "Credit Report" at bounding box center [26, 79] width 26 height 5
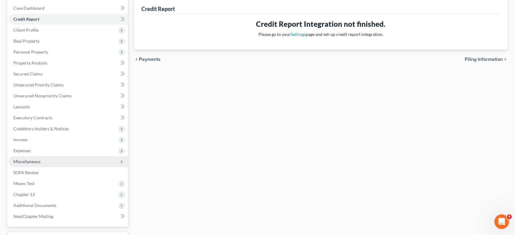
scroll to position [110, 0]
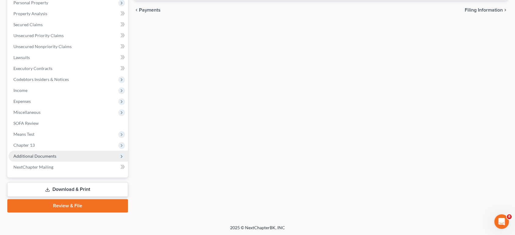
click at [36, 157] on span "Additional Documents" at bounding box center [34, 156] width 43 height 5
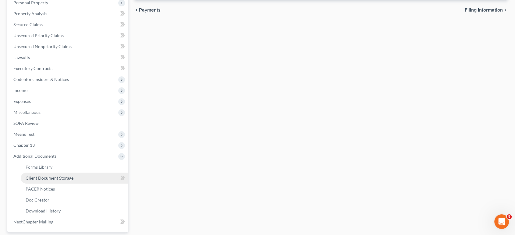
click at [46, 177] on span "Client Document Storage" at bounding box center [50, 178] width 48 height 5
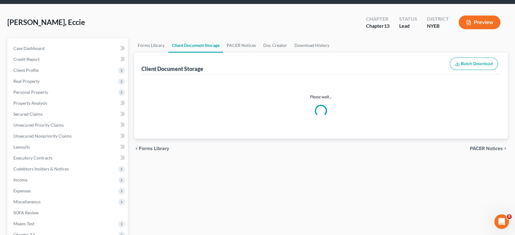
select select "0"
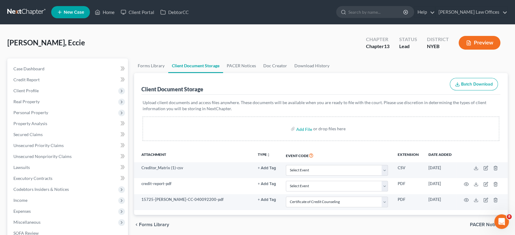
scroll to position [68, 0]
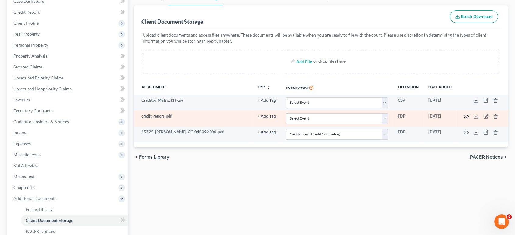
click at [465, 117] on icon "button" at bounding box center [466, 116] width 5 height 3
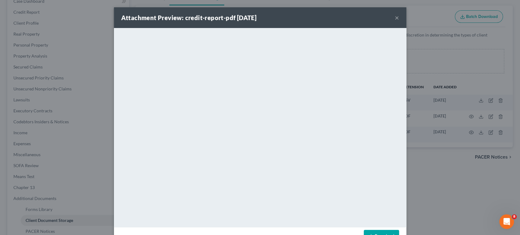
click at [395, 16] on button "×" at bounding box center [397, 17] width 4 height 7
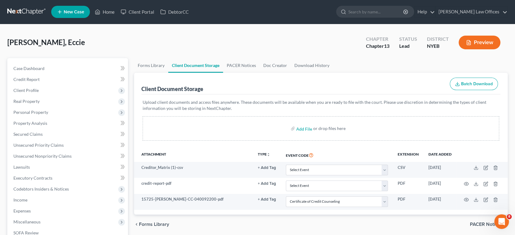
scroll to position [0, 0]
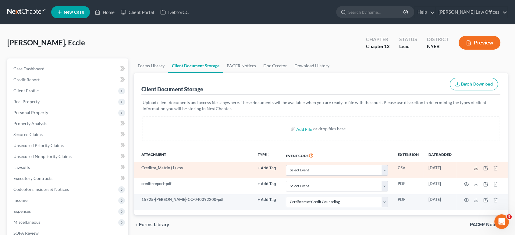
click at [476, 166] on line at bounding box center [476, 167] width 0 height 2
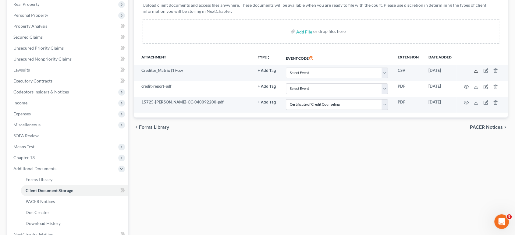
scroll to position [97, 0]
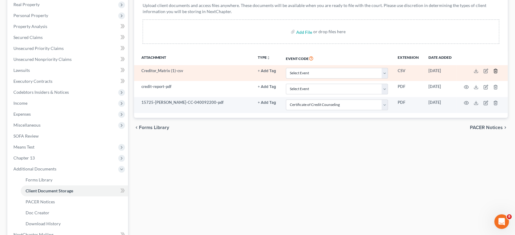
click at [494, 71] on icon "button" at bounding box center [495, 71] width 5 height 5
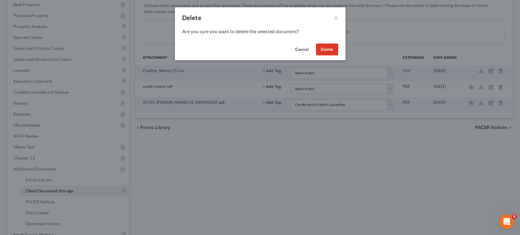
click at [330, 53] on button "Delete" at bounding box center [327, 50] width 22 height 12
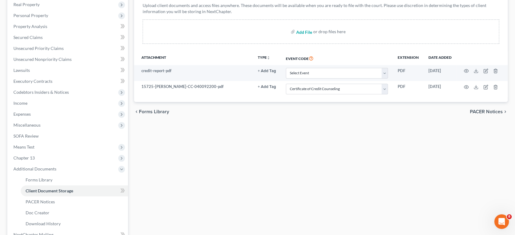
click at [305, 32] on input "file" at bounding box center [303, 31] width 15 height 11
type input "C:\fakepath\Jonas csv file NEW.csv"
select select "0"
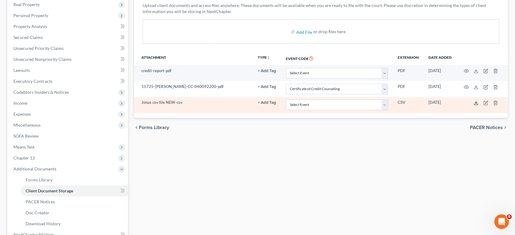
click at [474, 102] on icon at bounding box center [476, 103] width 5 height 5
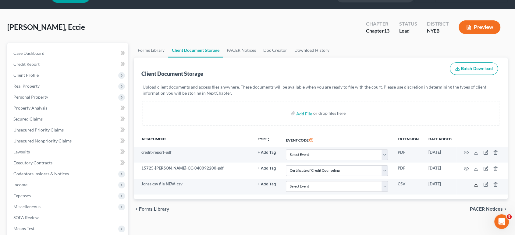
scroll to position [0, 0]
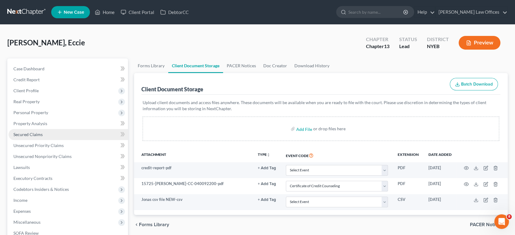
click at [34, 136] on span "Secured Claims" at bounding box center [27, 134] width 29 height 5
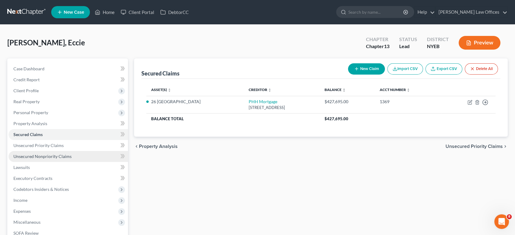
click at [36, 156] on span "Unsecured Nonpriority Claims" at bounding box center [42, 156] width 58 height 5
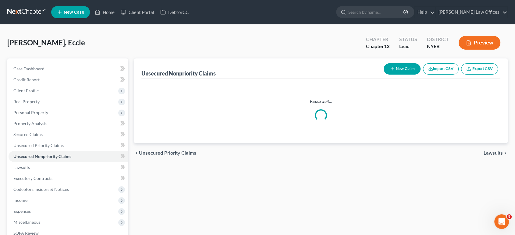
click at [439, 70] on button "Import CSV" at bounding box center [441, 68] width 36 height 11
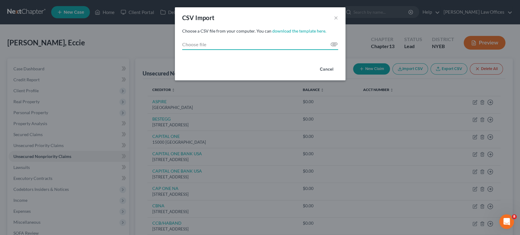
click at [333, 43] on input "Choose file" at bounding box center [260, 44] width 156 height 11
type input "C:\fakepath\Jonas csv file NEW.csv"
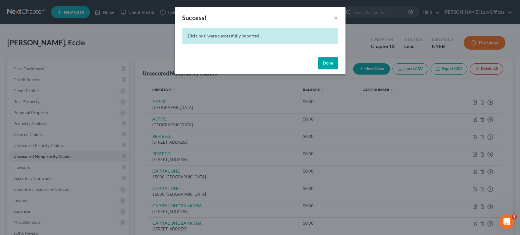
click at [335, 61] on button "Done" at bounding box center [328, 63] width 20 height 12
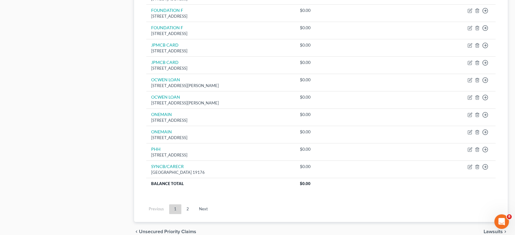
scroll to position [440, 0]
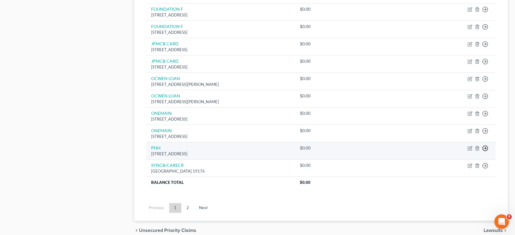
click at [486, 148] on line "button" at bounding box center [486, 148] width 2 height 0
click at [448, 151] on link "Move to D" at bounding box center [457, 153] width 51 height 10
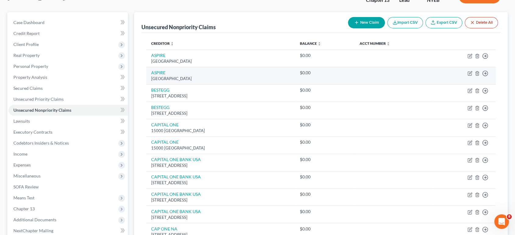
scroll to position [0, 0]
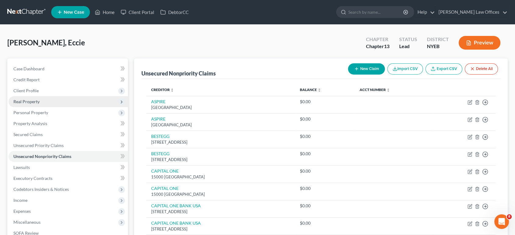
click at [34, 102] on span "Real Property" at bounding box center [26, 101] width 26 height 5
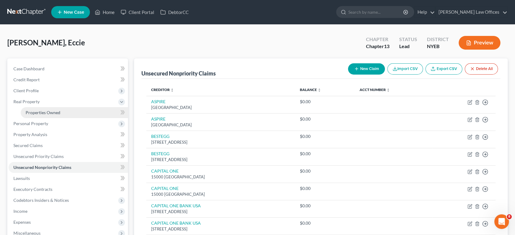
click at [39, 113] on span "Properties Owned" at bounding box center [43, 112] width 35 height 5
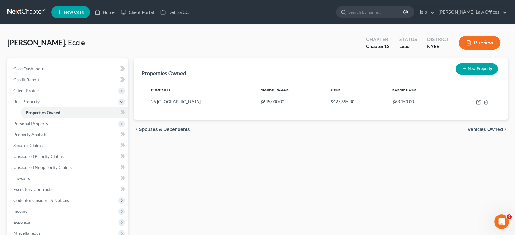
click at [483, 128] on span "Vehicles Owned" at bounding box center [485, 129] width 35 height 5
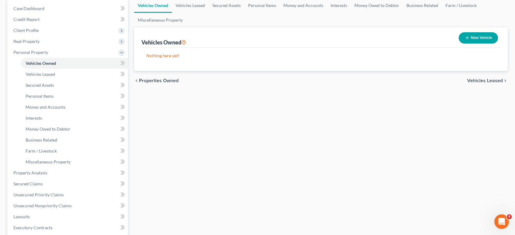
scroll to position [169, 0]
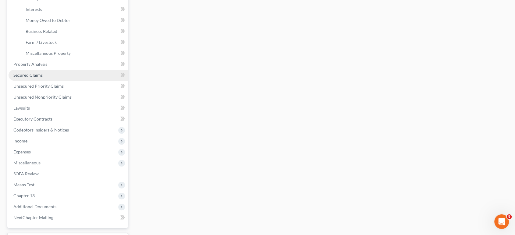
click at [27, 75] on span "Secured Claims" at bounding box center [27, 75] width 29 height 5
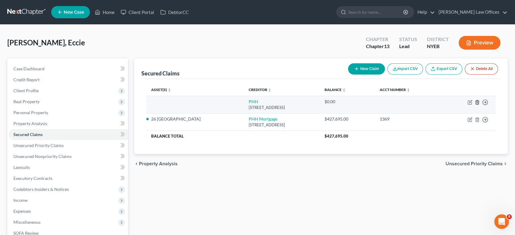
click at [477, 102] on line "button" at bounding box center [477, 102] width 0 height 1
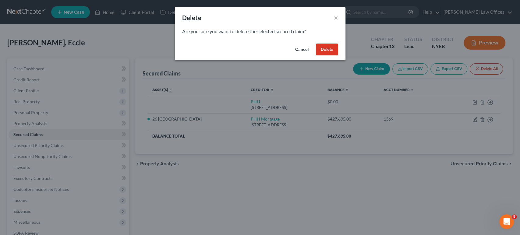
click at [330, 45] on button "Delete" at bounding box center [327, 50] width 22 height 12
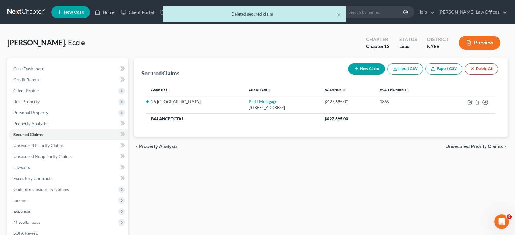
click at [481, 145] on span "Unsecured Priority Claims" at bounding box center [474, 146] width 57 height 5
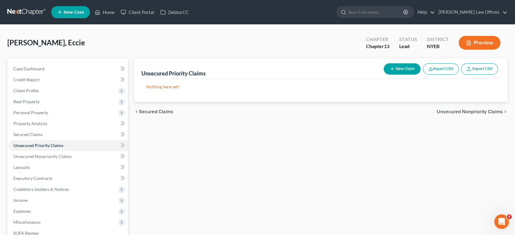
click at [477, 112] on span "Unsecured Nonpriority Claims" at bounding box center [470, 111] width 66 height 5
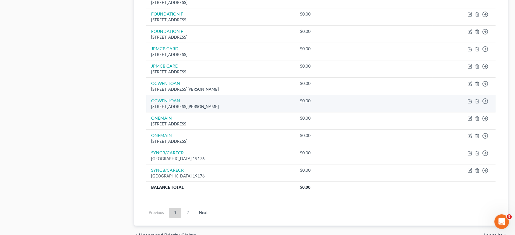
scroll to position [467, 0]
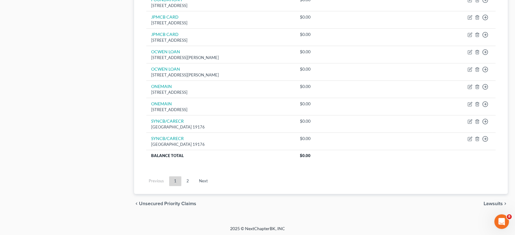
click at [492, 202] on span "Lawsuits" at bounding box center [493, 204] width 19 height 5
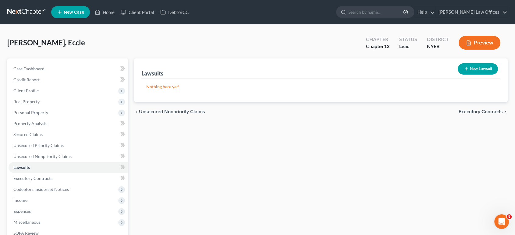
click at [470, 112] on span "Executory Contracts" at bounding box center [481, 111] width 44 height 5
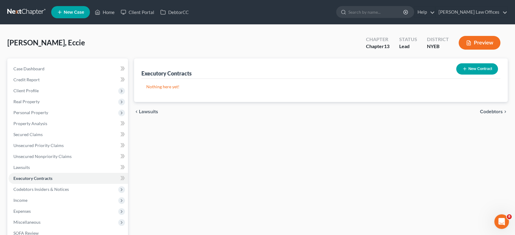
click at [481, 110] on span "Codebtors" at bounding box center [491, 111] width 23 height 5
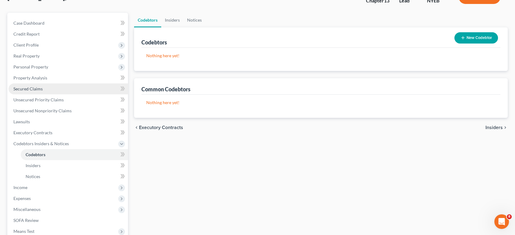
scroll to position [102, 0]
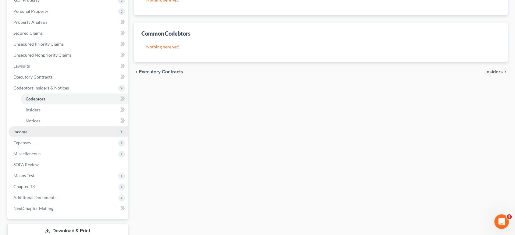
drag, startPoint x: 19, startPoint y: 131, endPoint x: 79, endPoint y: 132, distance: 60.1
click at [19, 131] on span "Income" at bounding box center [20, 131] width 14 height 5
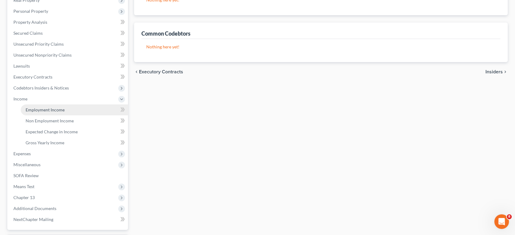
click at [37, 110] on span "Employment Income" at bounding box center [45, 109] width 39 height 5
